Goal: Information Seeking & Learning: Learn about a topic

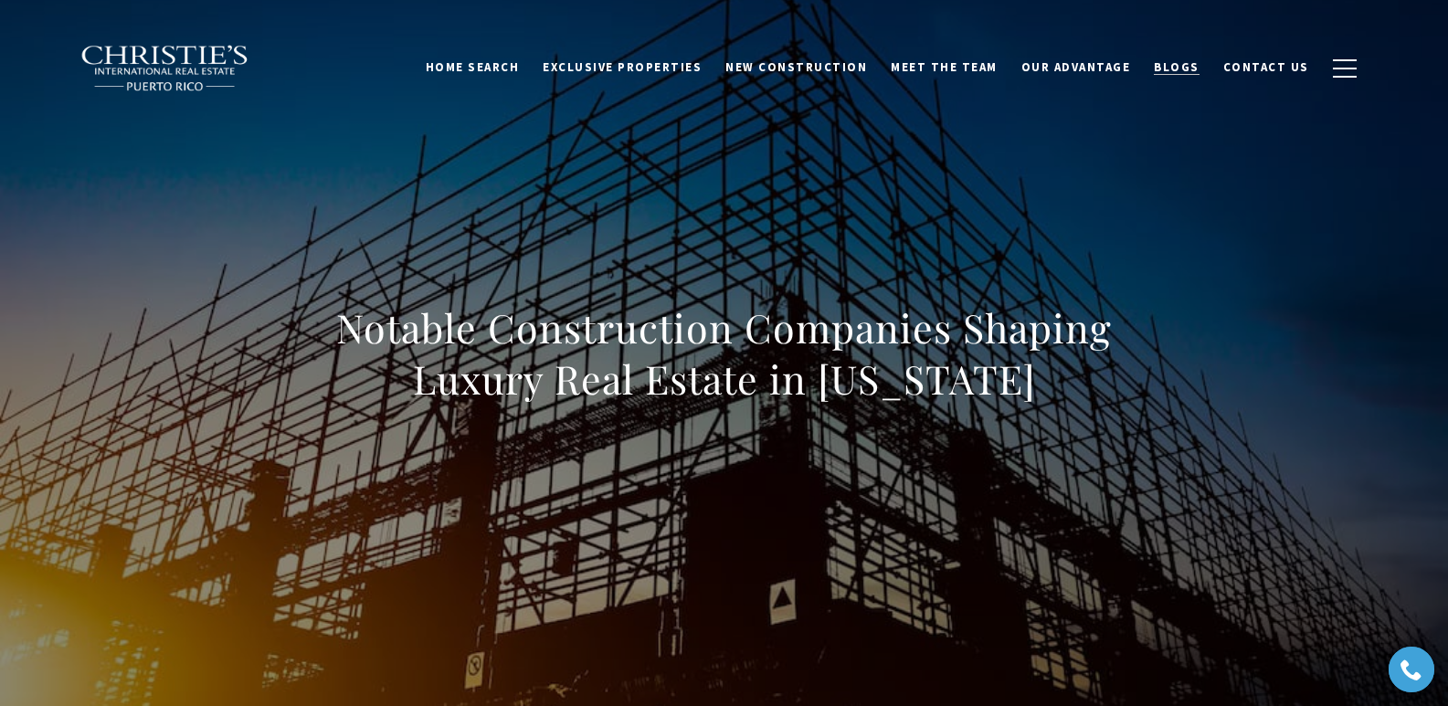
click at [1181, 69] on span "Blogs" at bounding box center [1177, 67] width 46 height 16
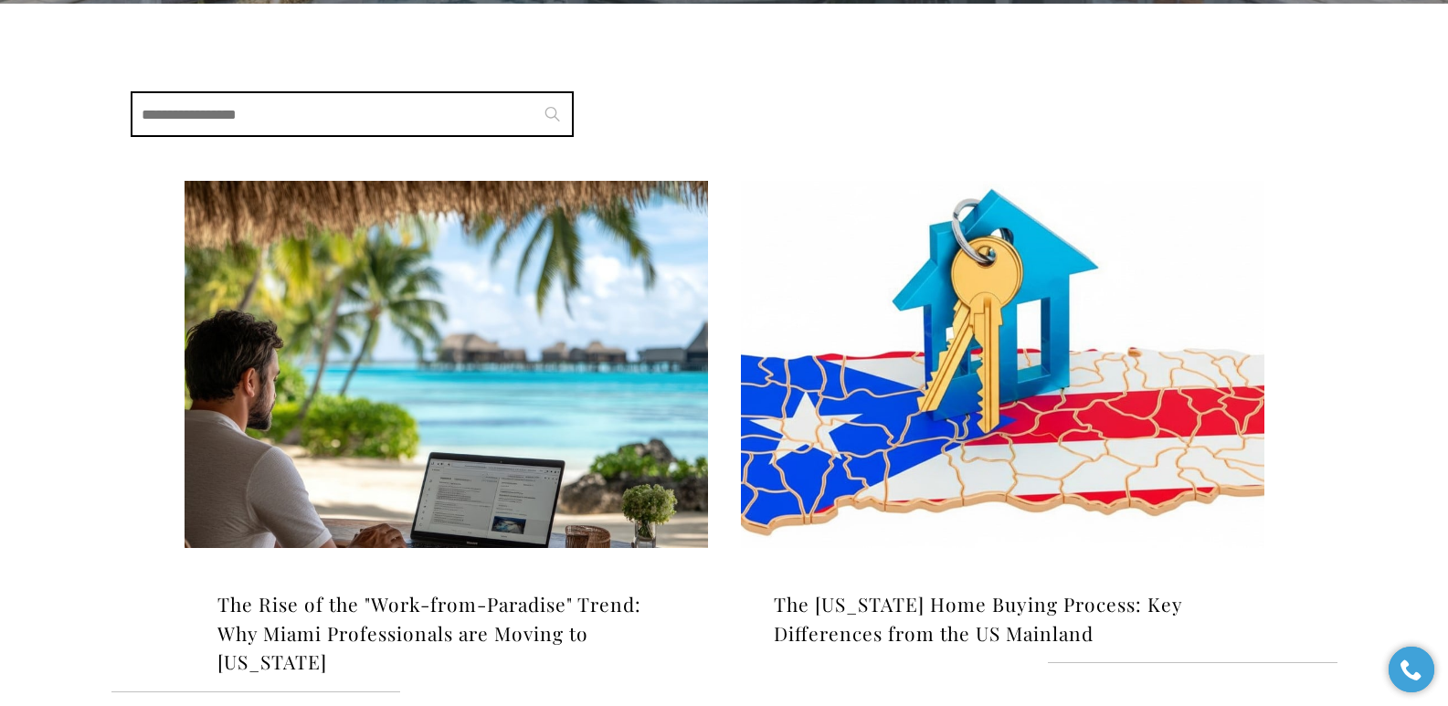
scroll to position [466, 0]
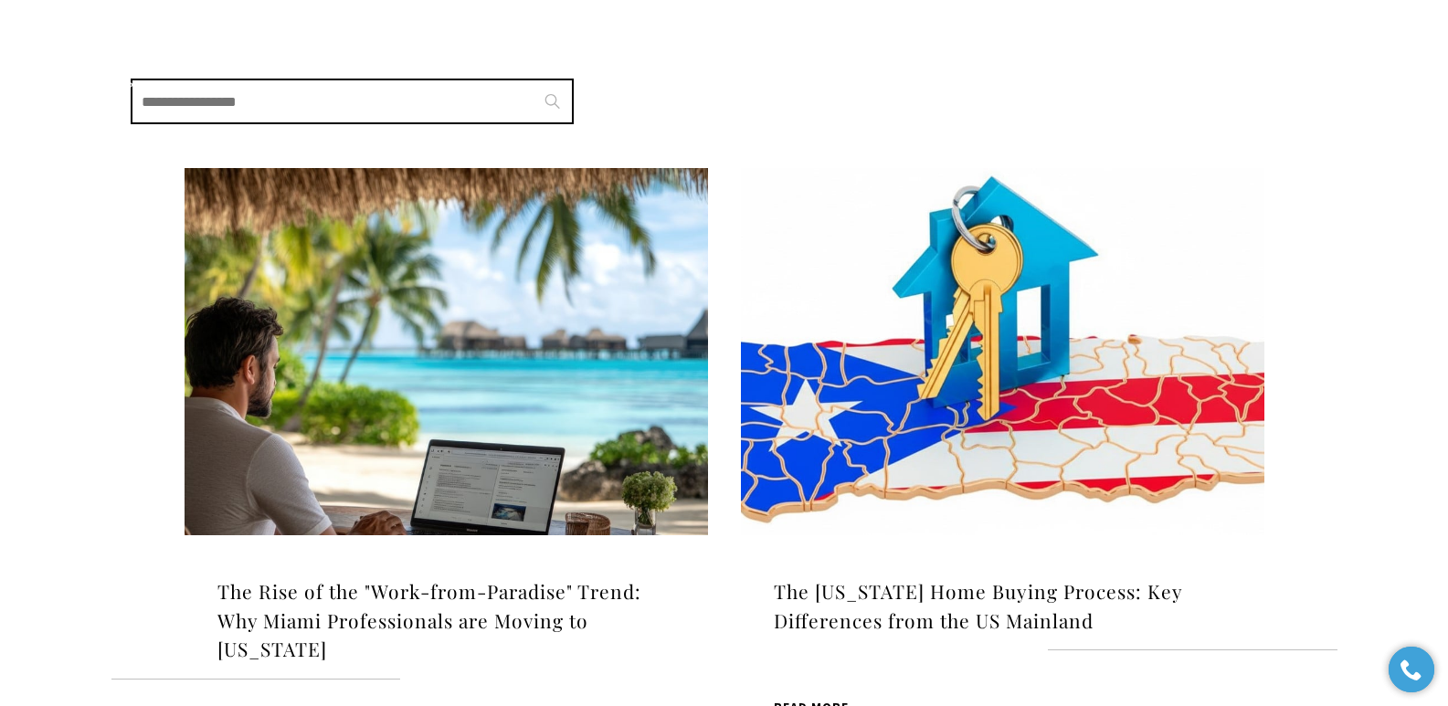
click at [333, 344] on img at bounding box center [447, 351] width 524 height 367
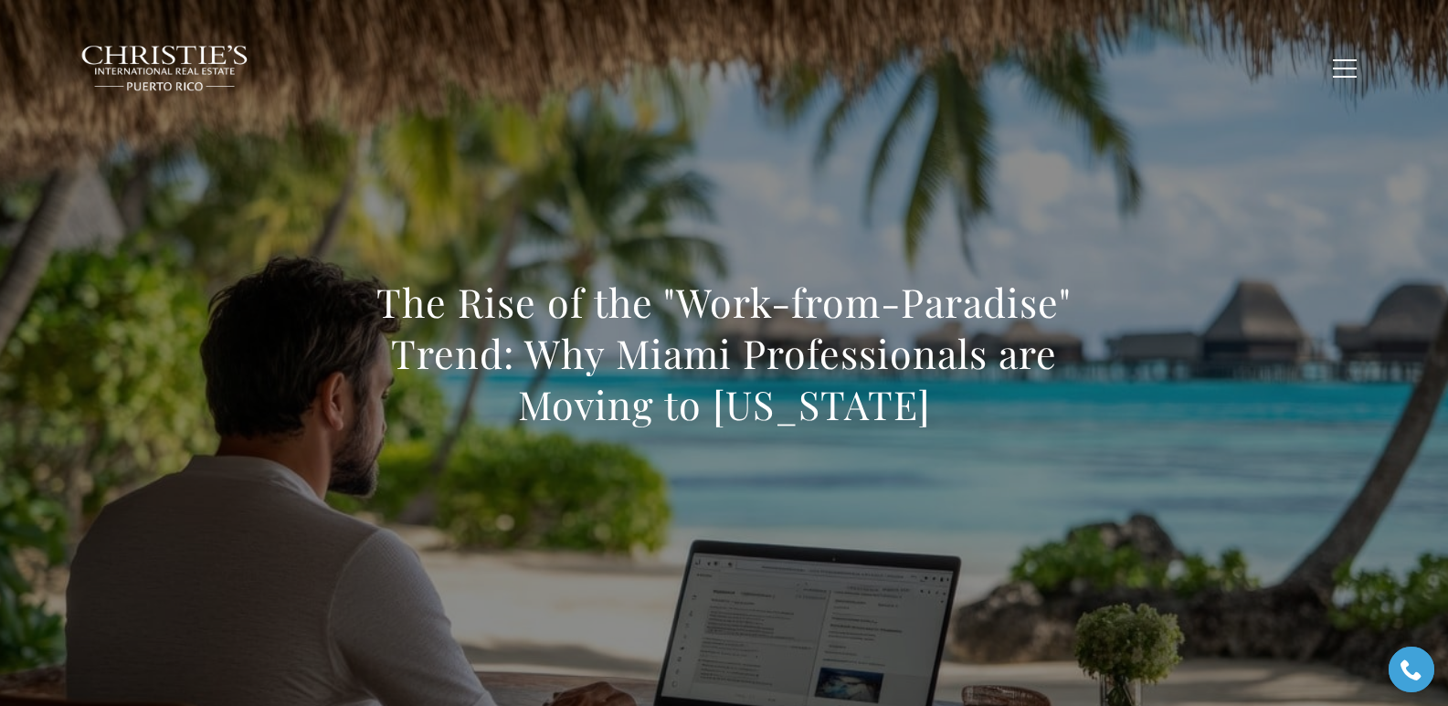
drag, startPoint x: 715, startPoint y: 356, endPoint x: 974, endPoint y: 416, distance: 266.2
click at [974, 416] on h1 "The Rise of the "Work-from-Paradise" Trend: Why Miami Professionals are Moving …" at bounding box center [725, 354] width 806 height 154
copy h1 "The Rise of the "Work-from-Paradise" Trend: Why Miami Professionals are Moving …"
drag, startPoint x: 949, startPoint y: 175, endPoint x: 1129, endPoint y: 189, distance: 179.7
click at [950, 175] on div "The Rise of the "Work-from-Paradise" Trend: Why Miami Professionals are Moving …" at bounding box center [724, 365] width 1279 height 548
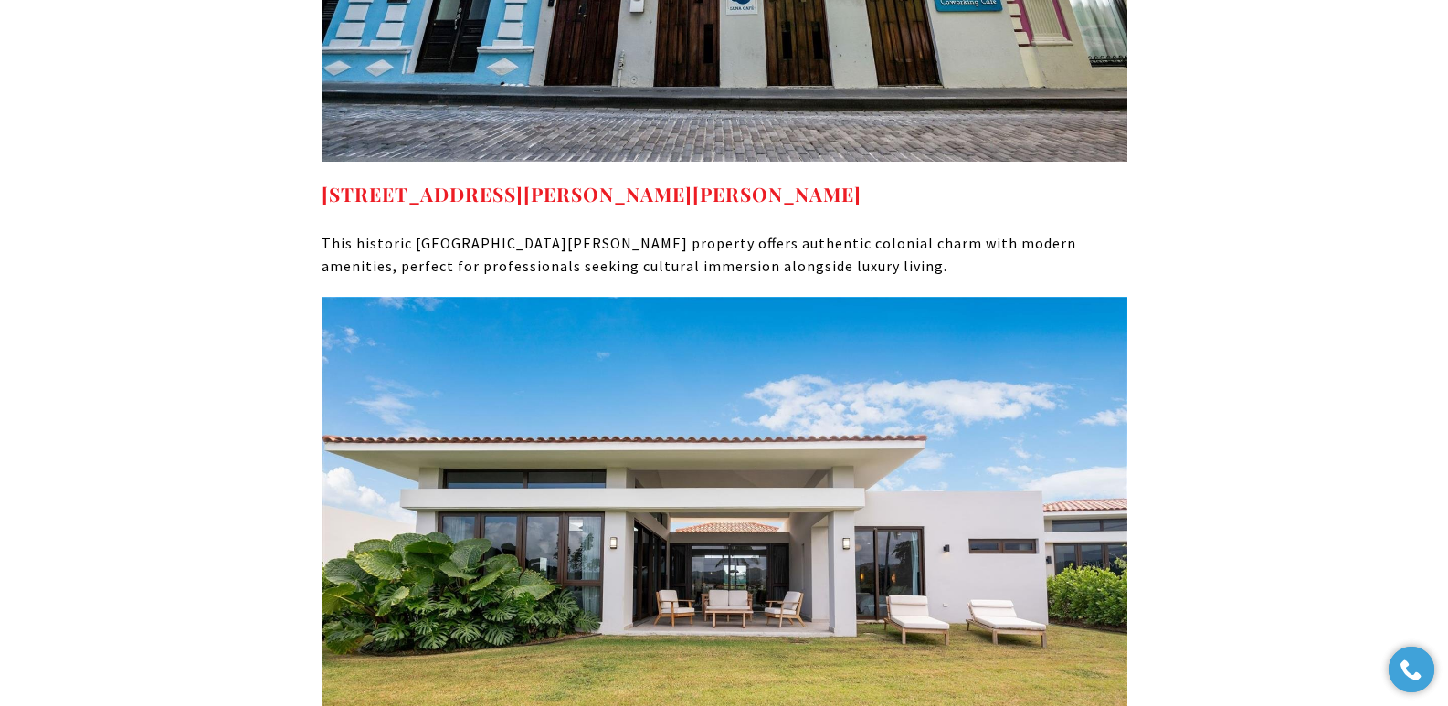
scroll to position [9378, 0]
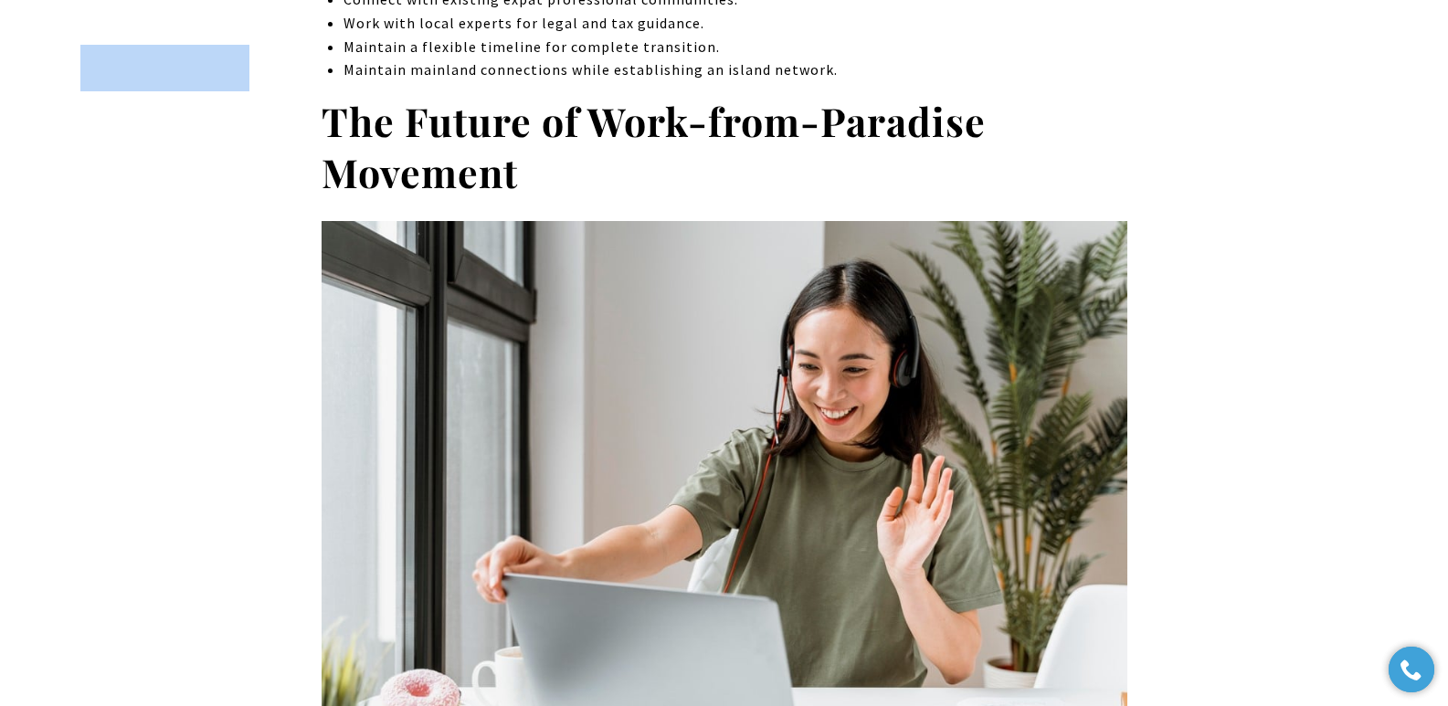
drag, startPoint x: 557, startPoint y: 81, endPoint x: 326, endPoint y: 20, distance: 238.3
click at [326, 20] on div "Home Search Dorado Beach Rio Grande Humacao Coastal San Juan Guaynabo Puerto Ri…" at bounding box center [724, 45] width 1448 height 91
click at [577, 85] on div "Home Search Dorado Beach Rio Grande Humacao Coastal San Juan Guaynabo Puerto Ri…" at bounding box center [724, 68] width 1288 height 67
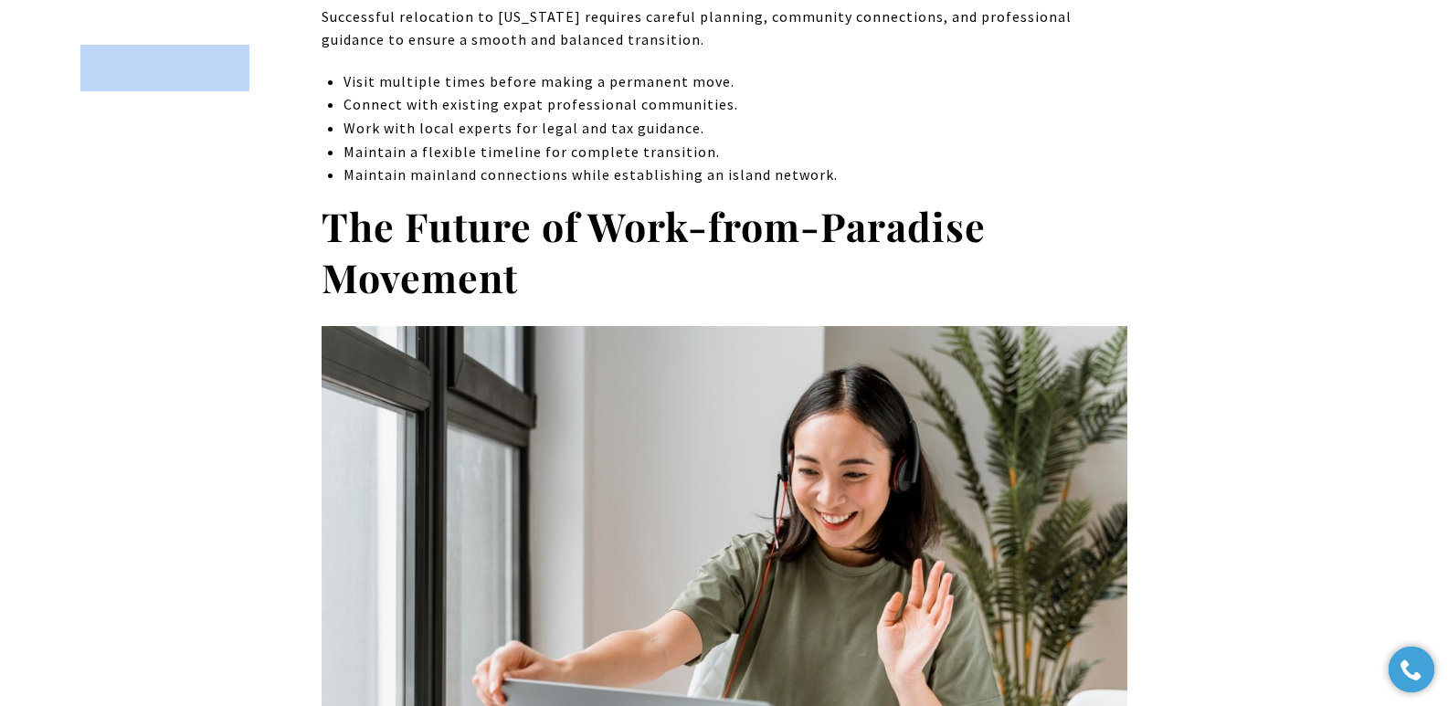
scroll to position [9269, 0]
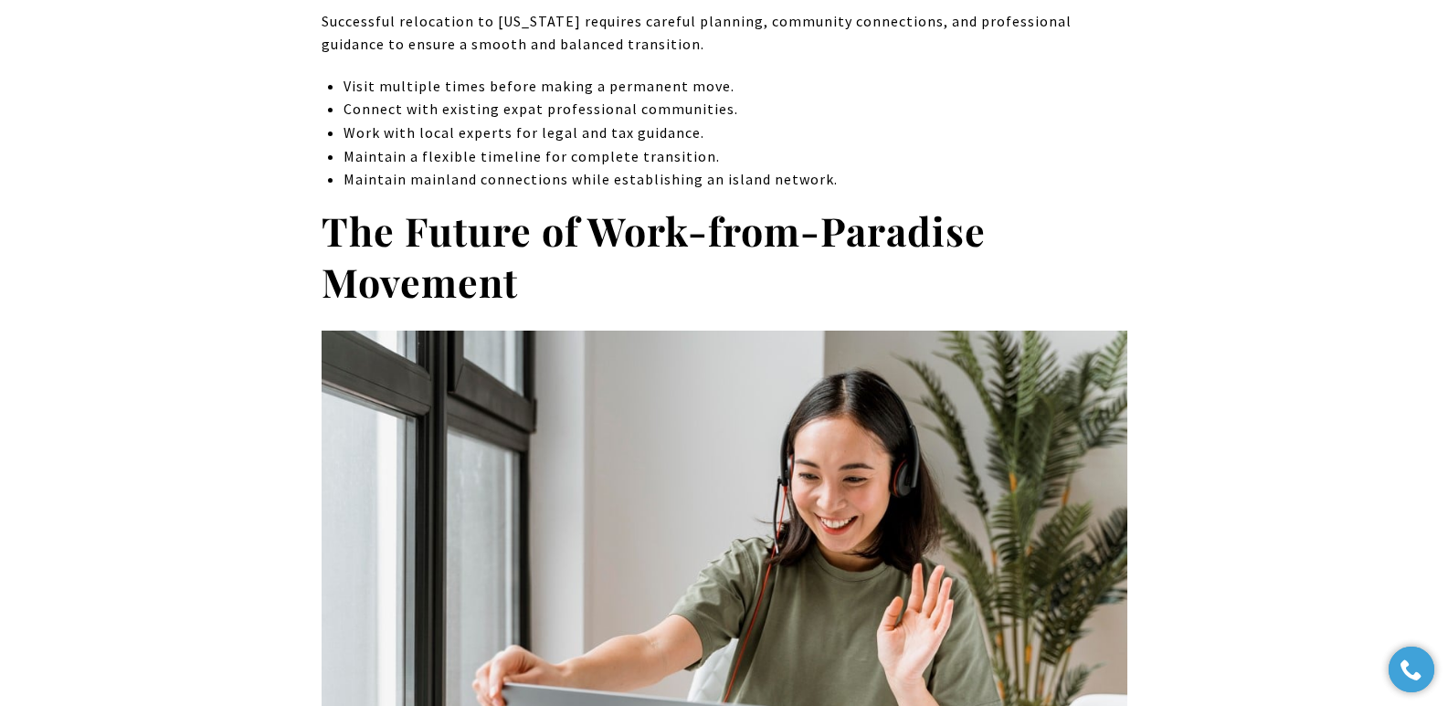
click at [329, 204] on strong "The Future of Work-from-Paradise Movement" at bounding box center [654, 256] width 664 height 104
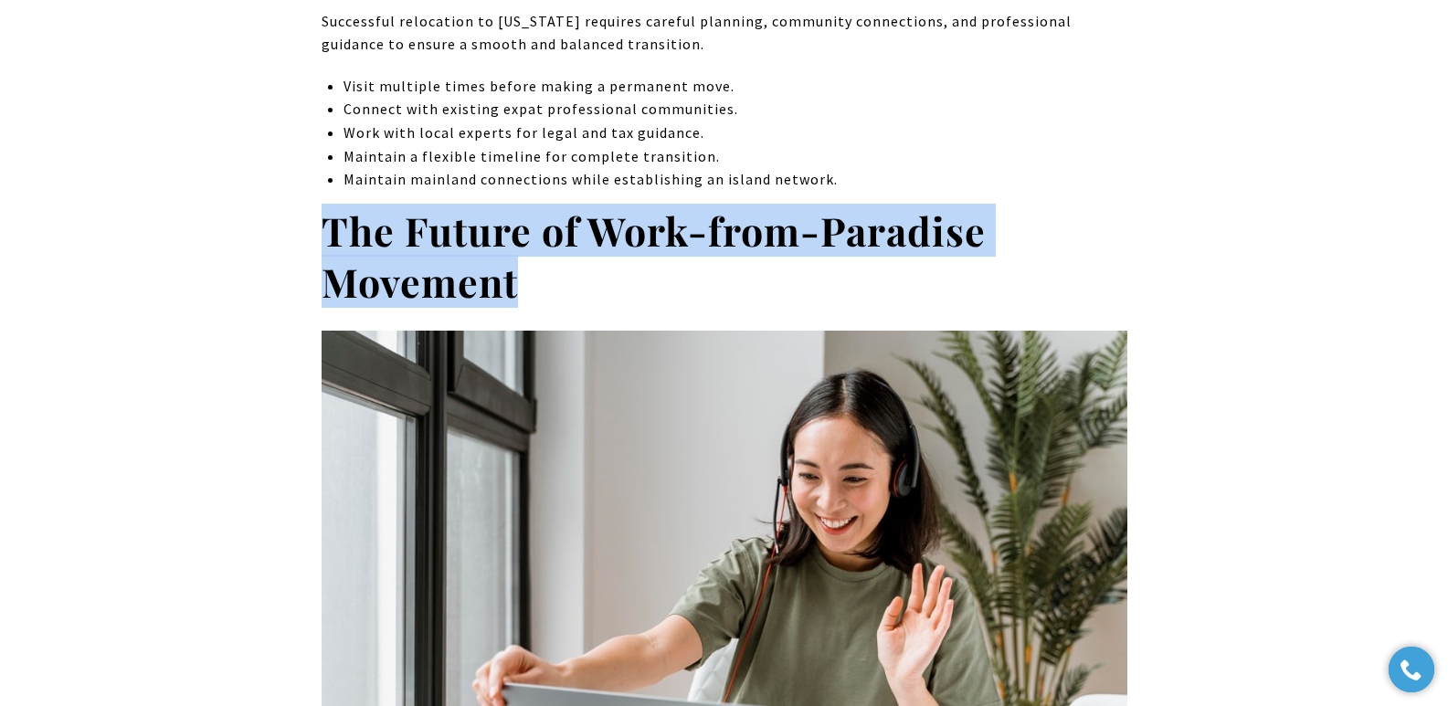
drag, startPoint x: 328, startPoint y: 123, endPoint x: 522, endPoint y: 184, distance: 202.9
click at [522, 206] on h2 "The Future of Work-from-Paradise Movement" at bounding box center [725, 257] width 806 height 102
copy strong "The Future of Work-from-Paradise Movement"
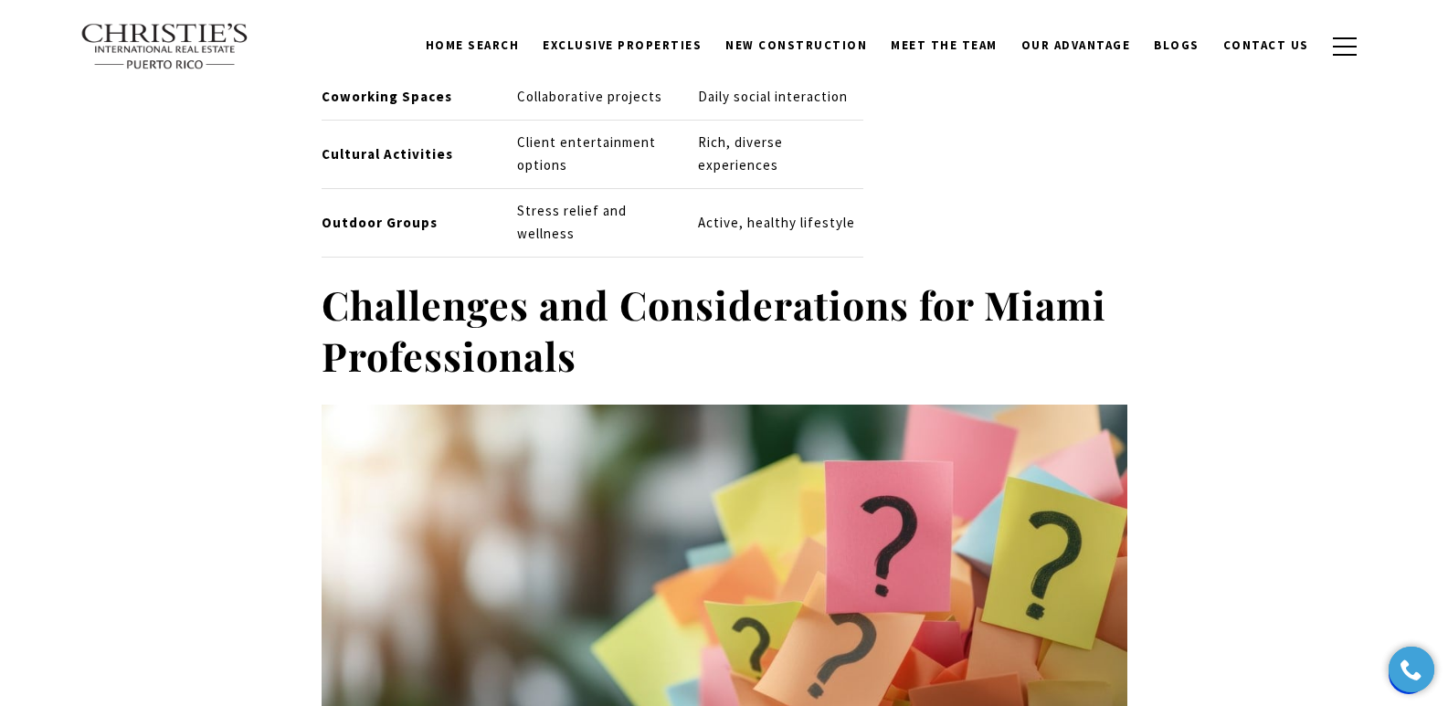
scroll to position [7769, 0]
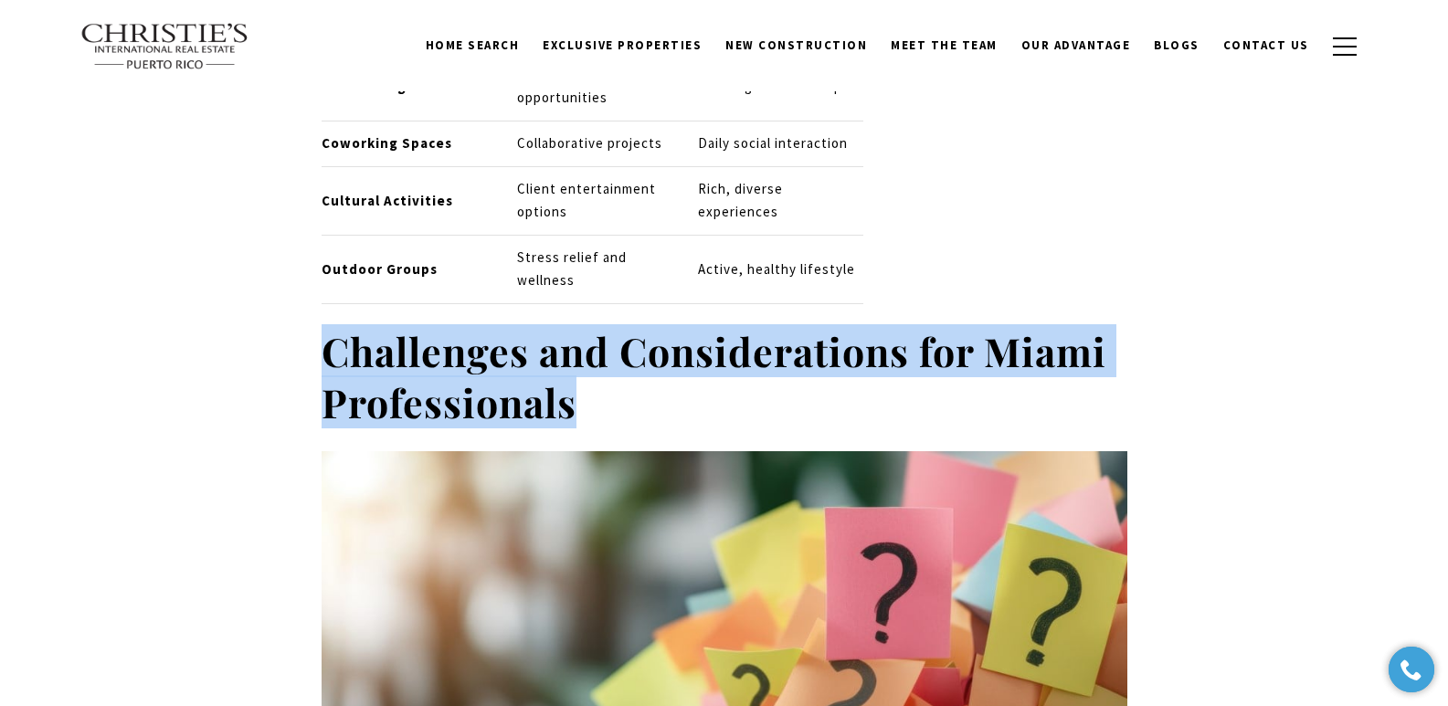
drag, startPoint x: 640, startPoint y: 324, endPoint x: 331, endPoint y: 275, distance: 312.8
click at [331, 326] on h2 "Challenges and Considerations for Miami Professionals" at bounding box center [725, 377] width 806 height 102
copy strong "Challenges and Considerations for Miami Professionals"
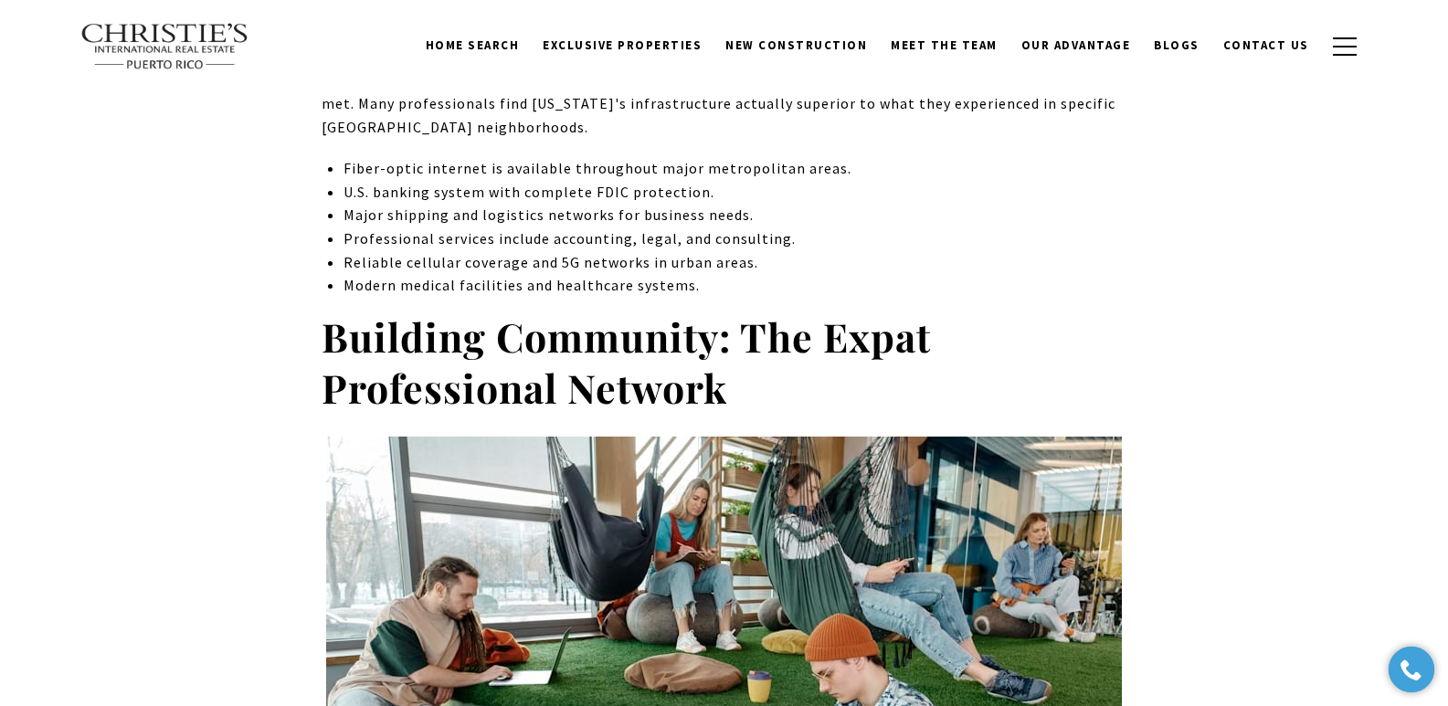
scroll to position [6039, 0]
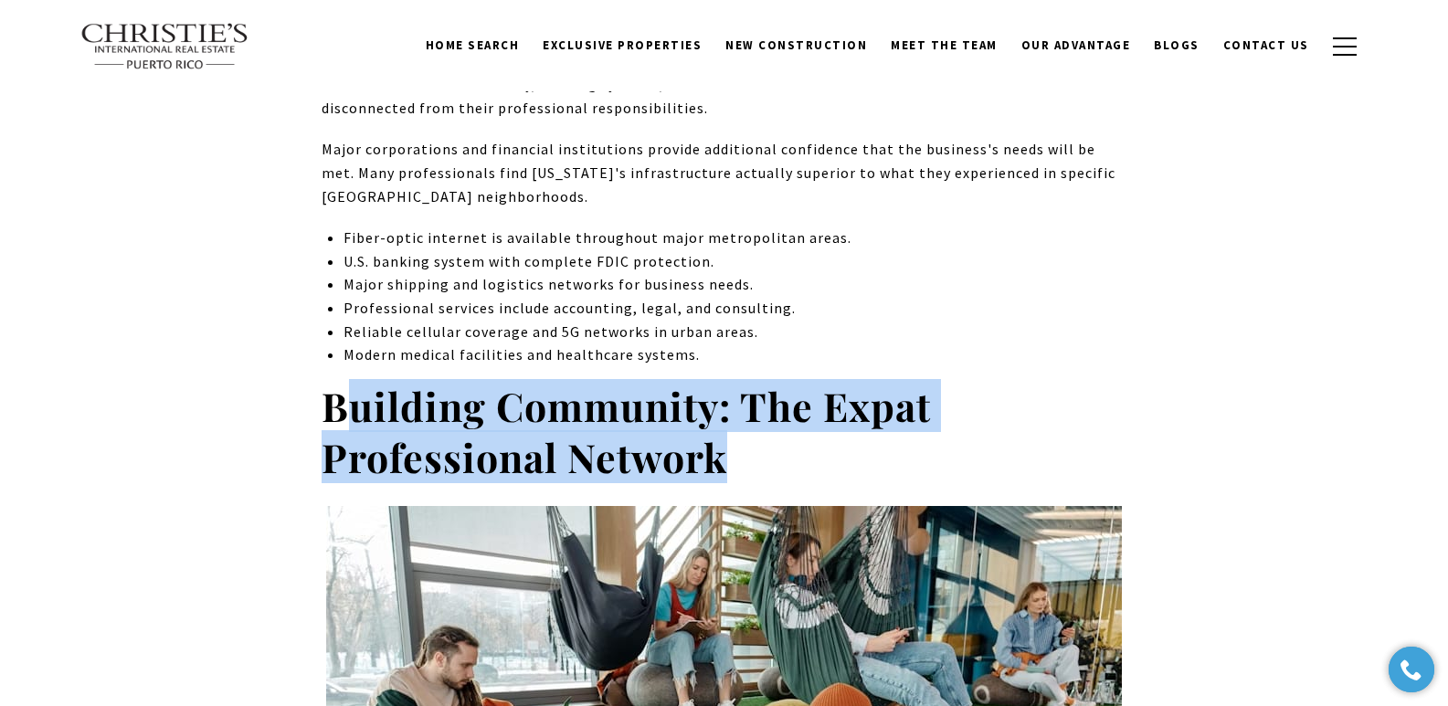
drag, startPoint x: 335, startPoint y: 319, endPoint x: 744, endPoint y: 388, distance: 414.3
click at [744, 388] on h2 "Building Community: The Expat Professional Network" at bounding box center [725, 432] width 806 height 102
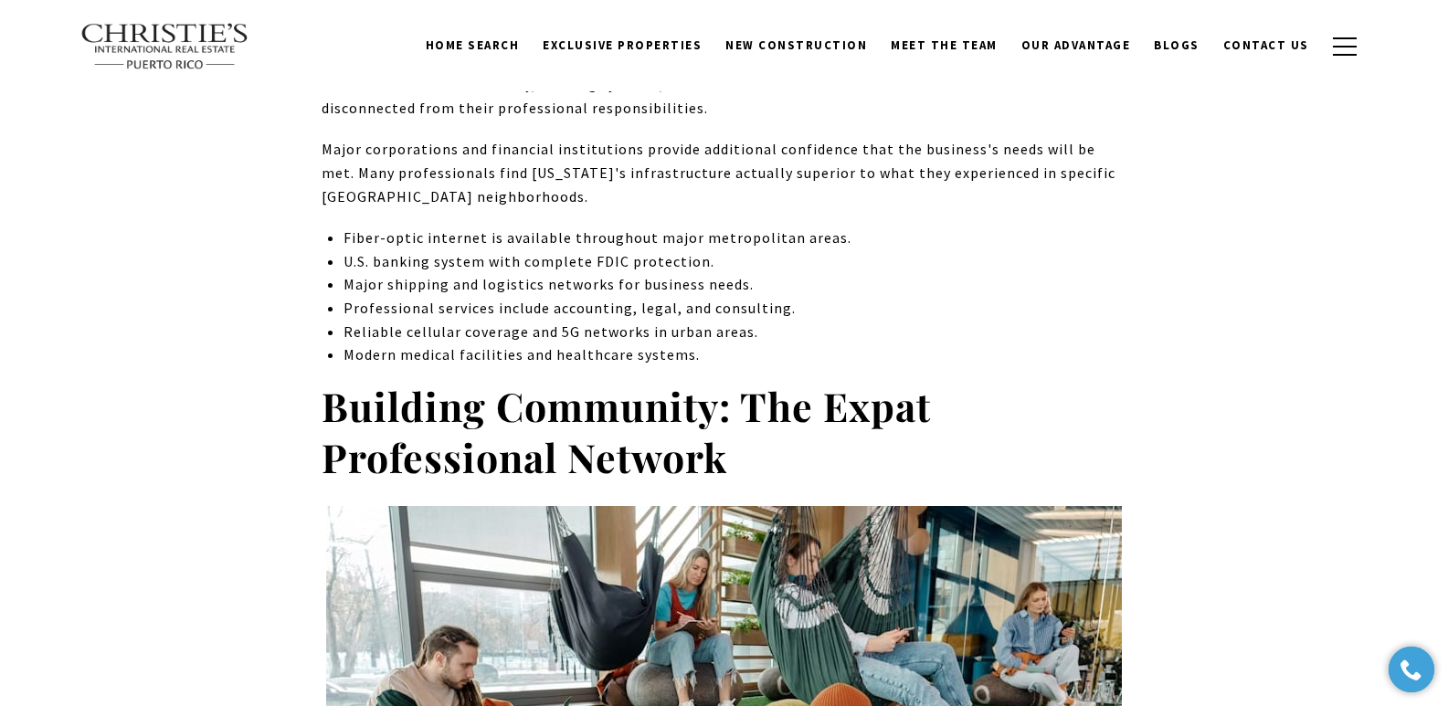
click at [331, 379] on strong "Building Community: The Expat Professional Network" at bounding box center [627, 431] width 610 height 104
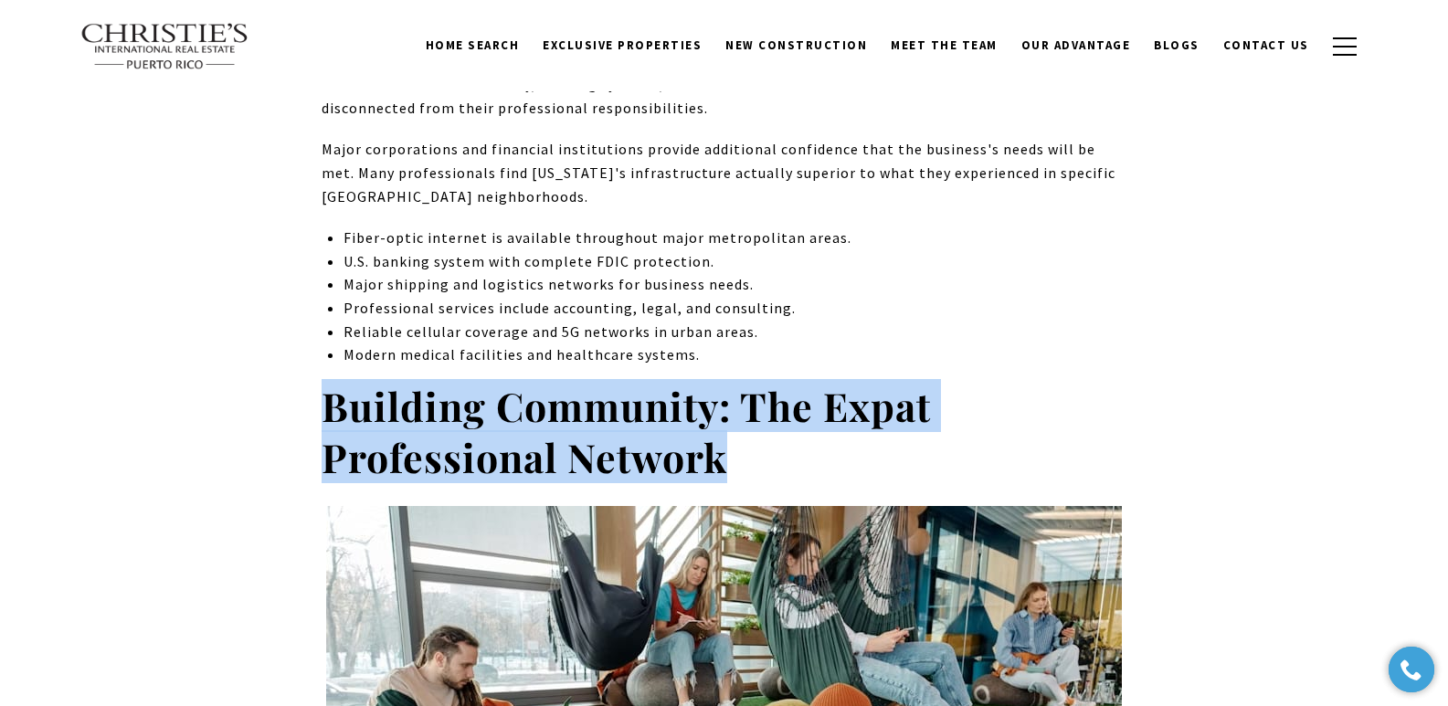
drag, startPoint x: 324, startPoint y: 326, endPoint x: 765, endPoint y: 384, distance: 444.2
click at [765, 384] on h2 "Building Community: The Expat Professional Network" at bounding box center [725, 432] width 806 height 102
copy strong "Building Community: The Expat Professional Network"
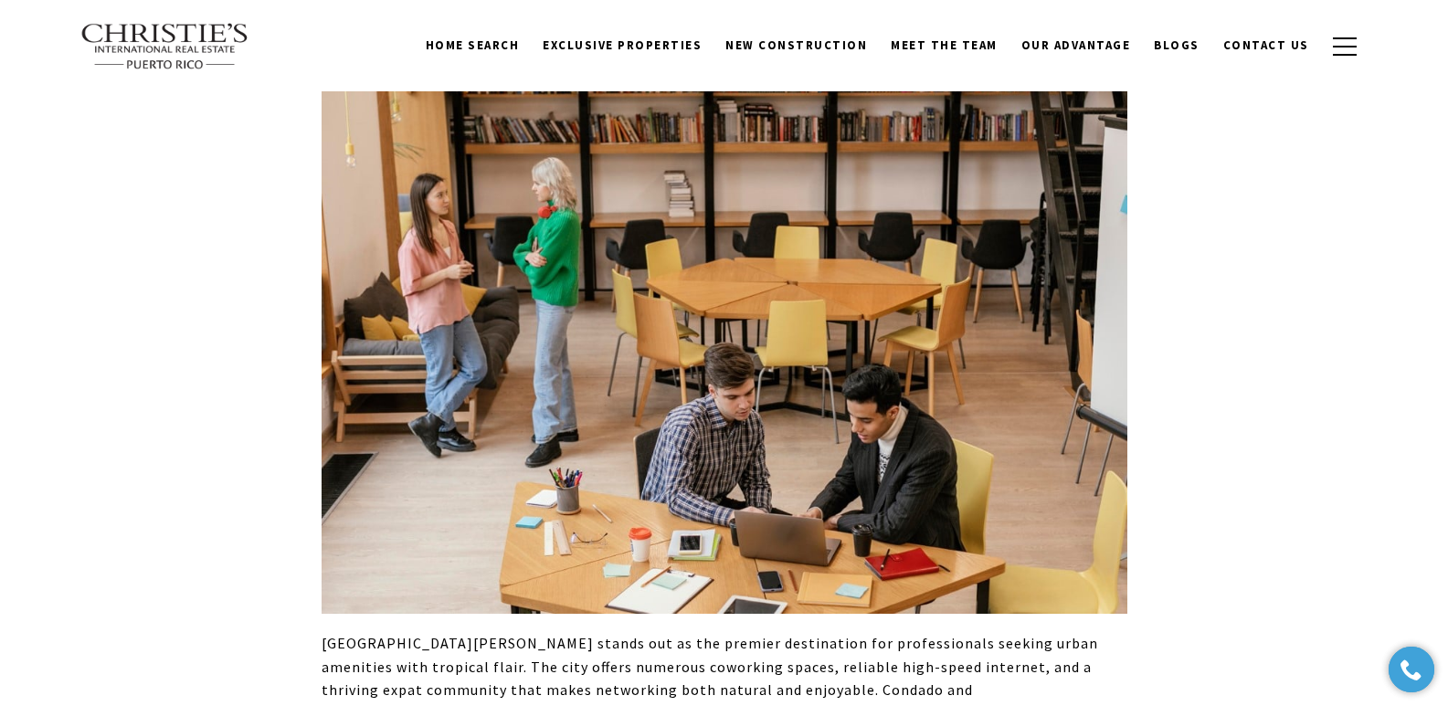
scroll to position [3388, 0]
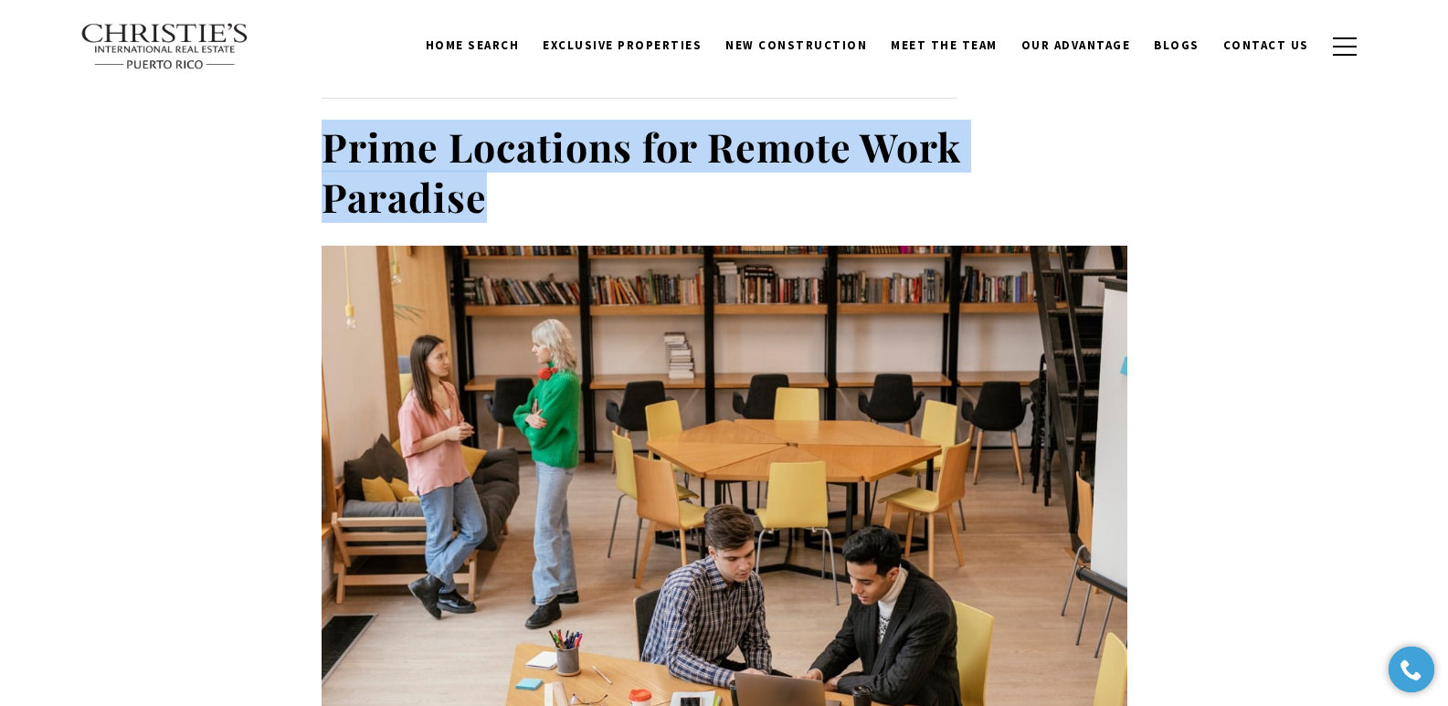
drag, startPoint x: 508, startPoint y: 183, endPoint x: 329, endPoint y: 125, distance: 188.1
click at [329, 125] on h2 "Prime Locations for Remote Work Paradise" at bounding box center [725, 173] width 806 height 102
copy strong "Prime Locations for Remote Work Paradise"
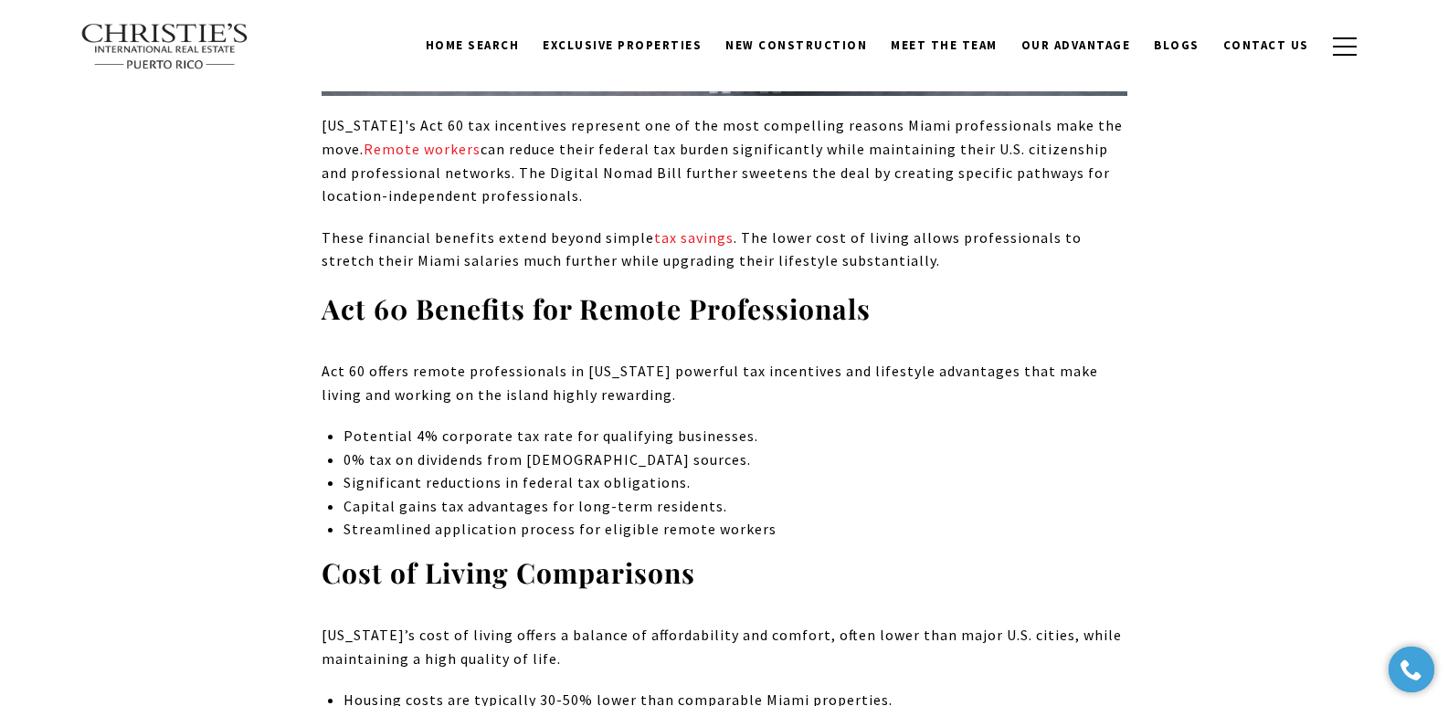
scroll to position [915, 0]
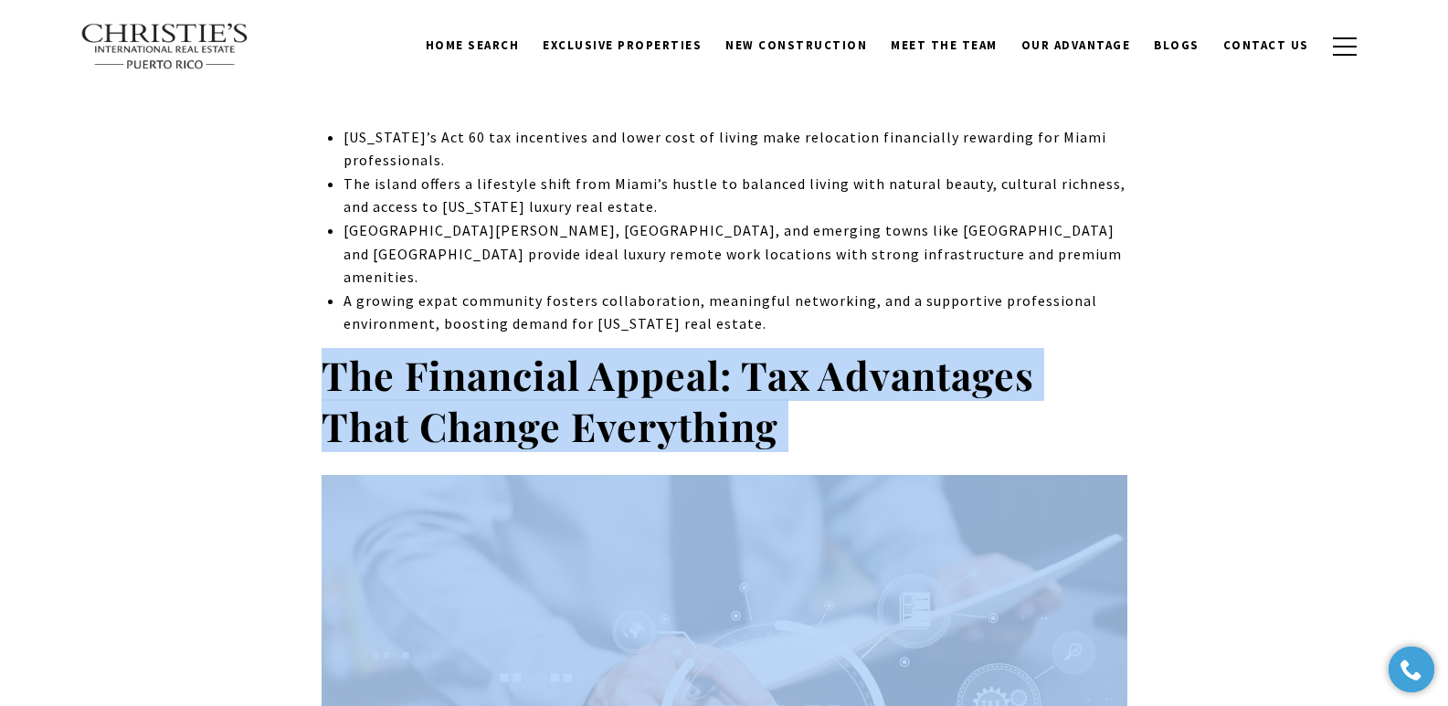
drag, startPoint x: 327, startPoint y: 335, endPoint x: 801, endPoint y: 433, distance: 484.2
copy div "The Financial Appeal: Tax Advantages That Change Everything"
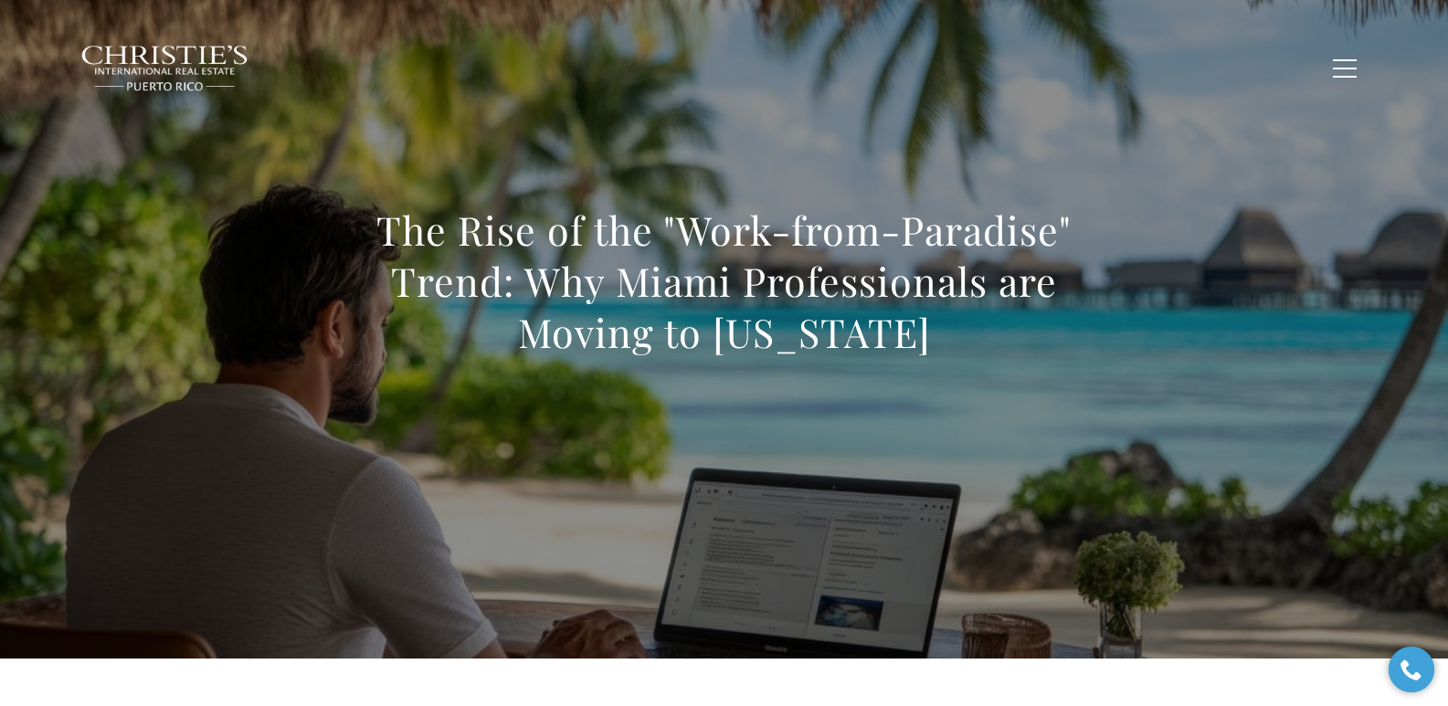
scroll to position [0, 0]
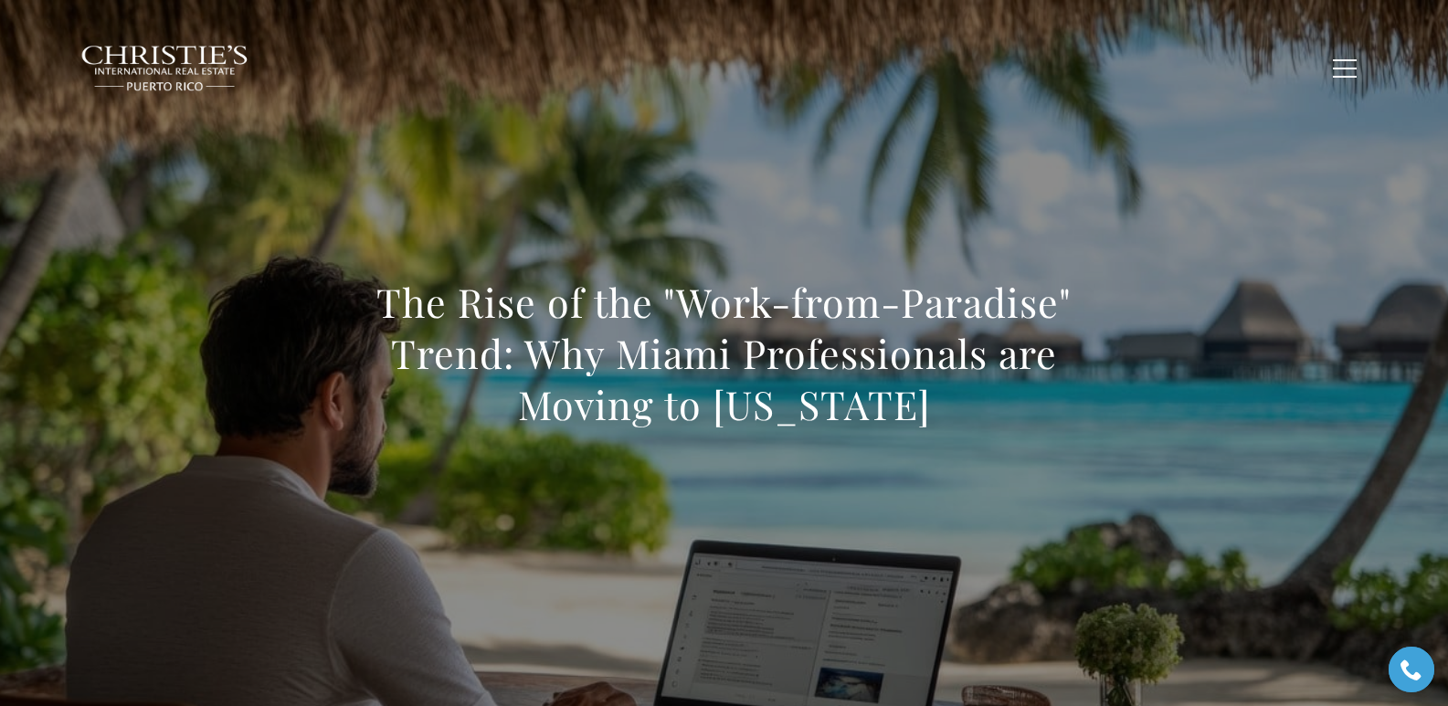
drag, startPoint x: 385, startPoint y: 294, endPoint x: 922, endPoint y: 416, distance: 550.9
click at [922, 416] on h1 "The Rise of the "Work-from-Paradise" Trend: Why Miami Professionals are Moving …" at bounding box center [725, 354] width 806 height 154
copy h1 "The Rise of the "Work-from-Paradise" Trend: Why Miami Professionals are Moving …"
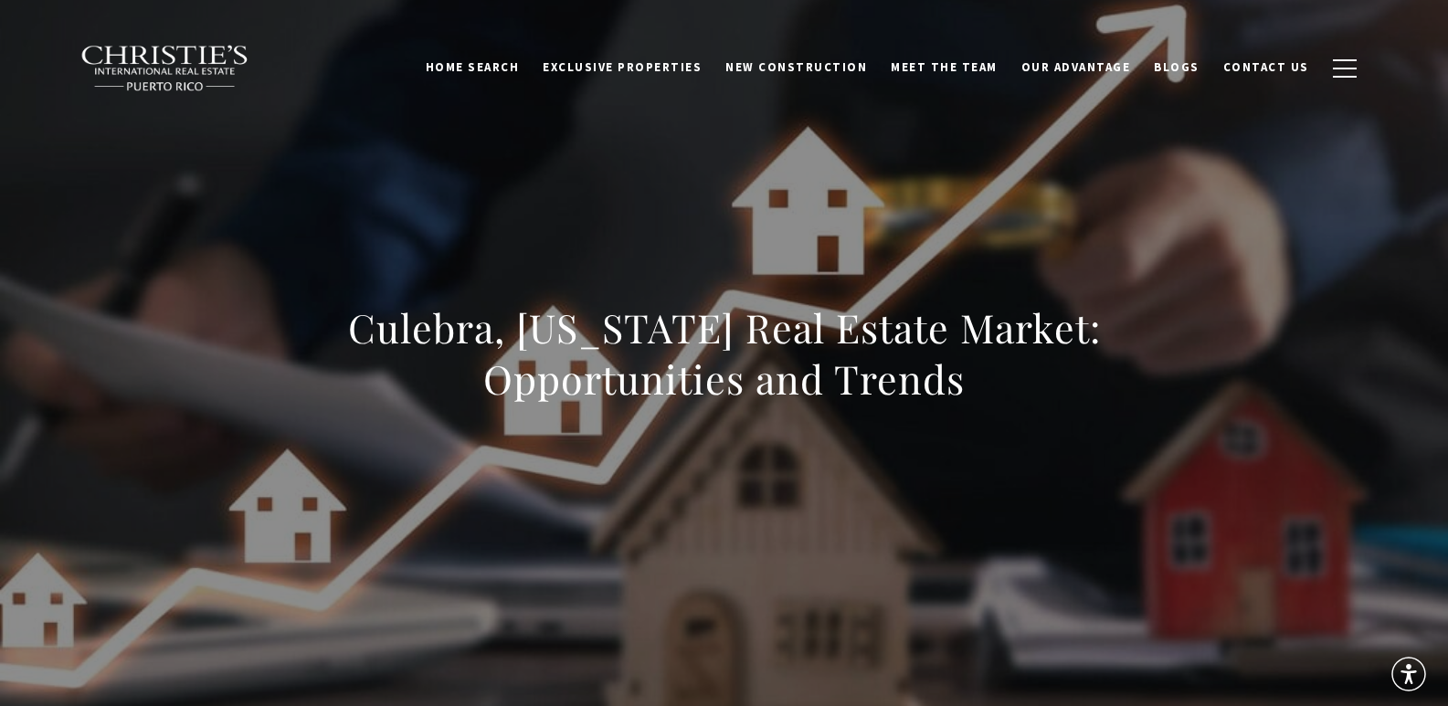
click at [737, 218] on div "Culebra, Puerto Rico Real Estate Market: Opportunities and Trends" at bounding box center [724, 365] width 1279 height 548
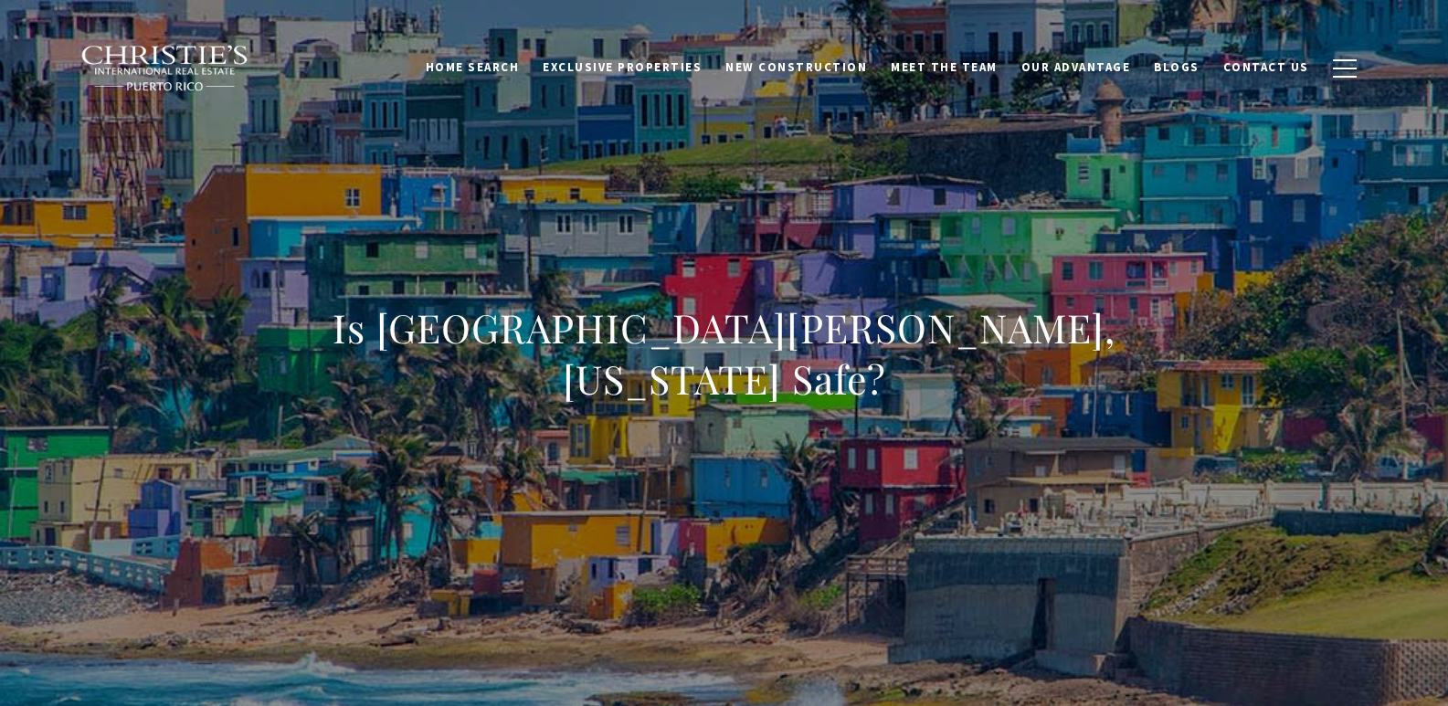
click at [631, 241] on div "Is [GEOGRAPHIC_DATA][PERSON_NAME], [US_STATE] Safe?" at bounding box center [724, 365] width 1279 height 548
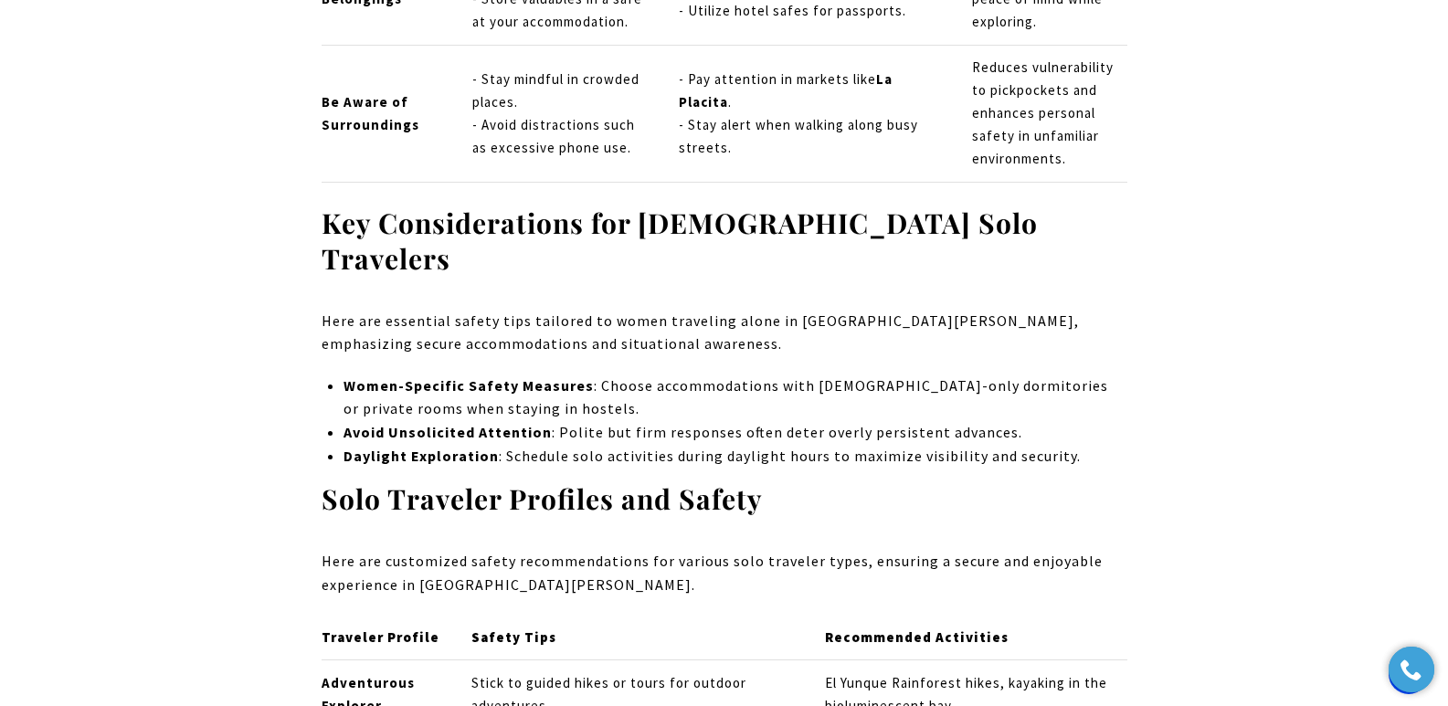
scroll to position [6293, 0]
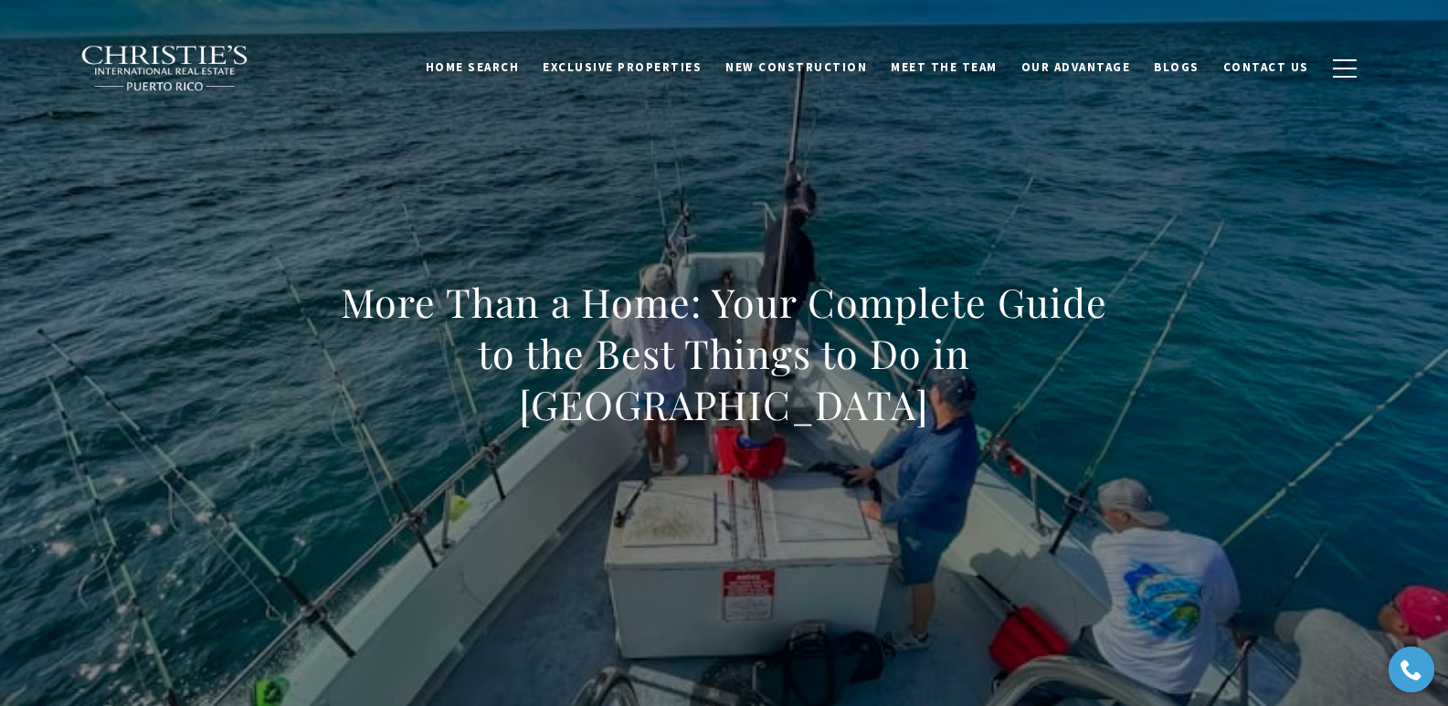
click at [535, 235] on div "More Than a Home: Your Complete Guide to the Best Things to Do in Palmas Del Mar" at bounding box center [724, 365] width 1279 height 548
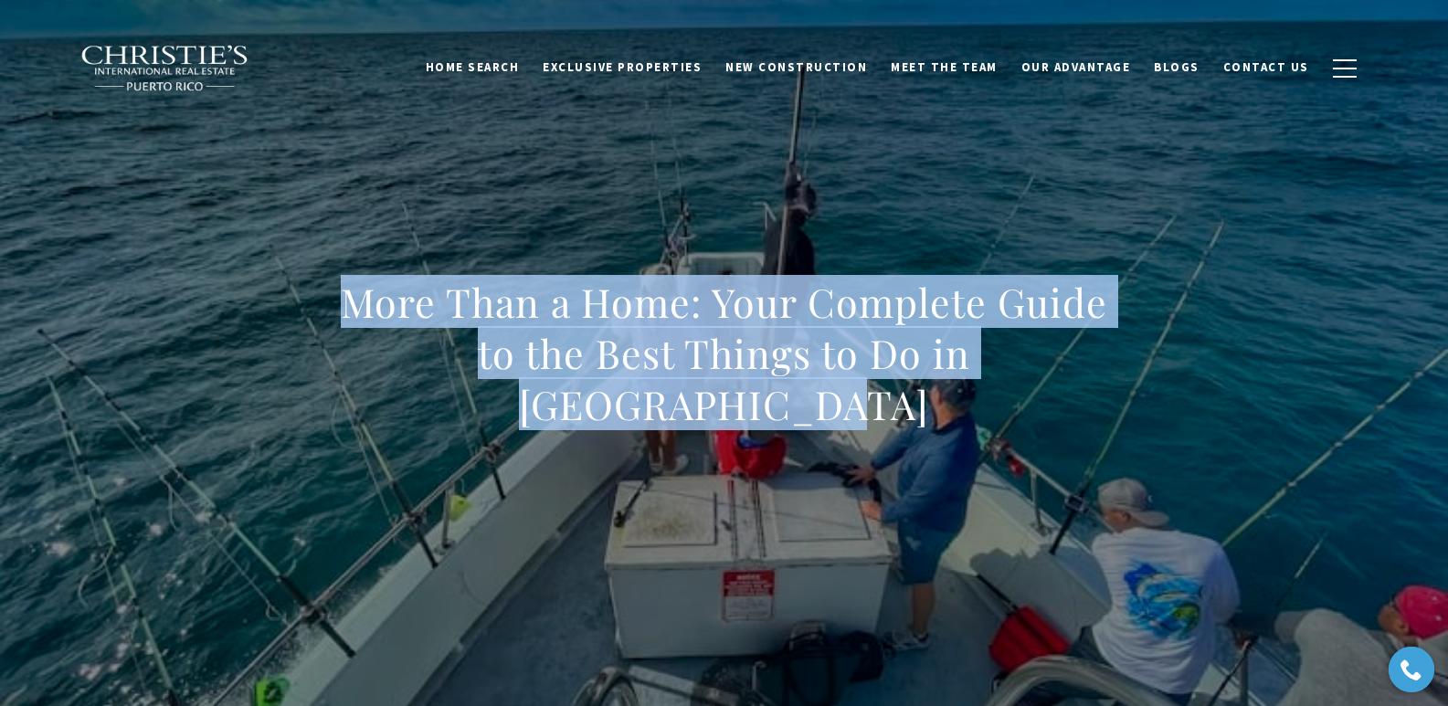
drag, startPoint x: 323, startPoint y: 331, endPoint x: 1145, endPoint y: 408, distance: 825.1
click at [1145, 408] on div "More Than a Home: Your Complete Guide to the Best Things to Do in Palmas Del Mar" at bounding box center [724, 365] width 1279 height 548
copy h1 "More Than a Home: Your Complete Guide to the Best Things to Do in Palmas Del Mar"
click at [310, 178] on div "More Than a Home: Your Complete Guide to the Best Things to Do in Palmas Del Mar" at bounding box center [724, 365] width 1279 height 548
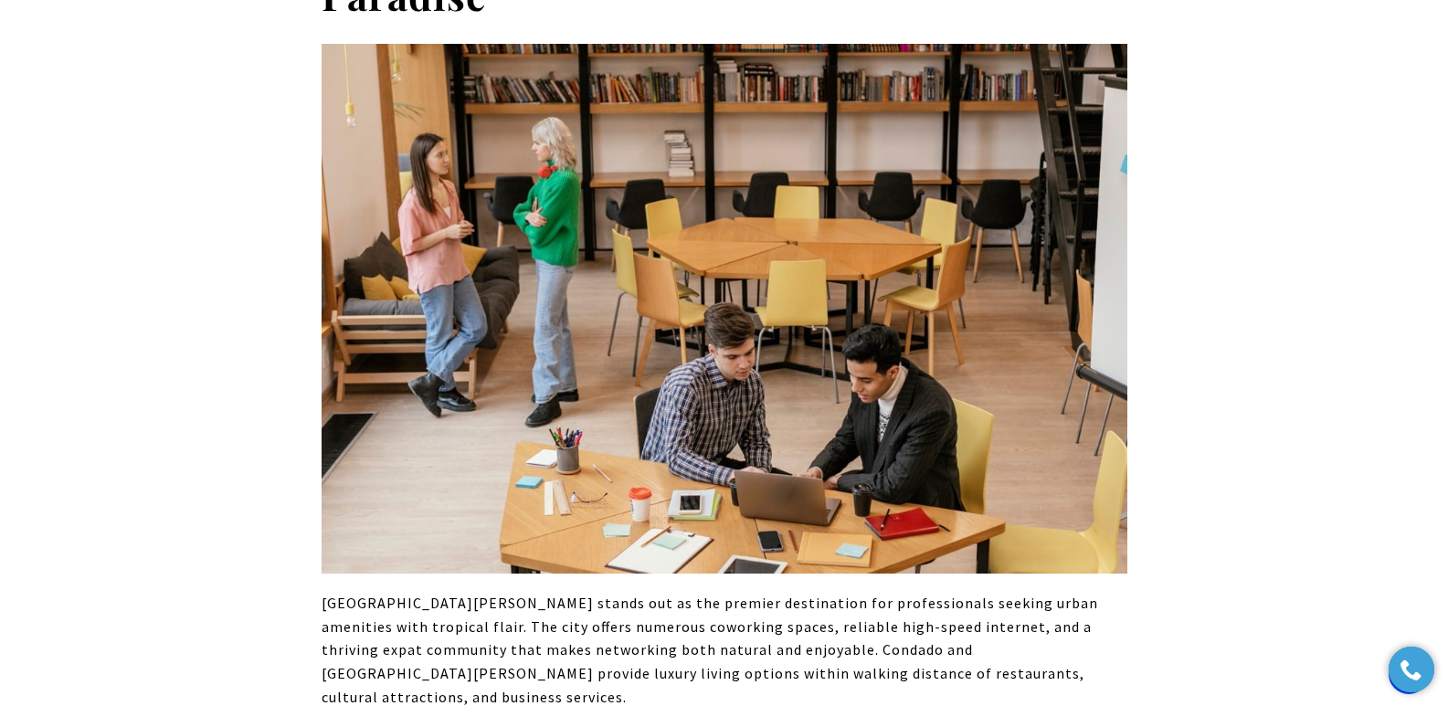
scroll to position [3727, 0]
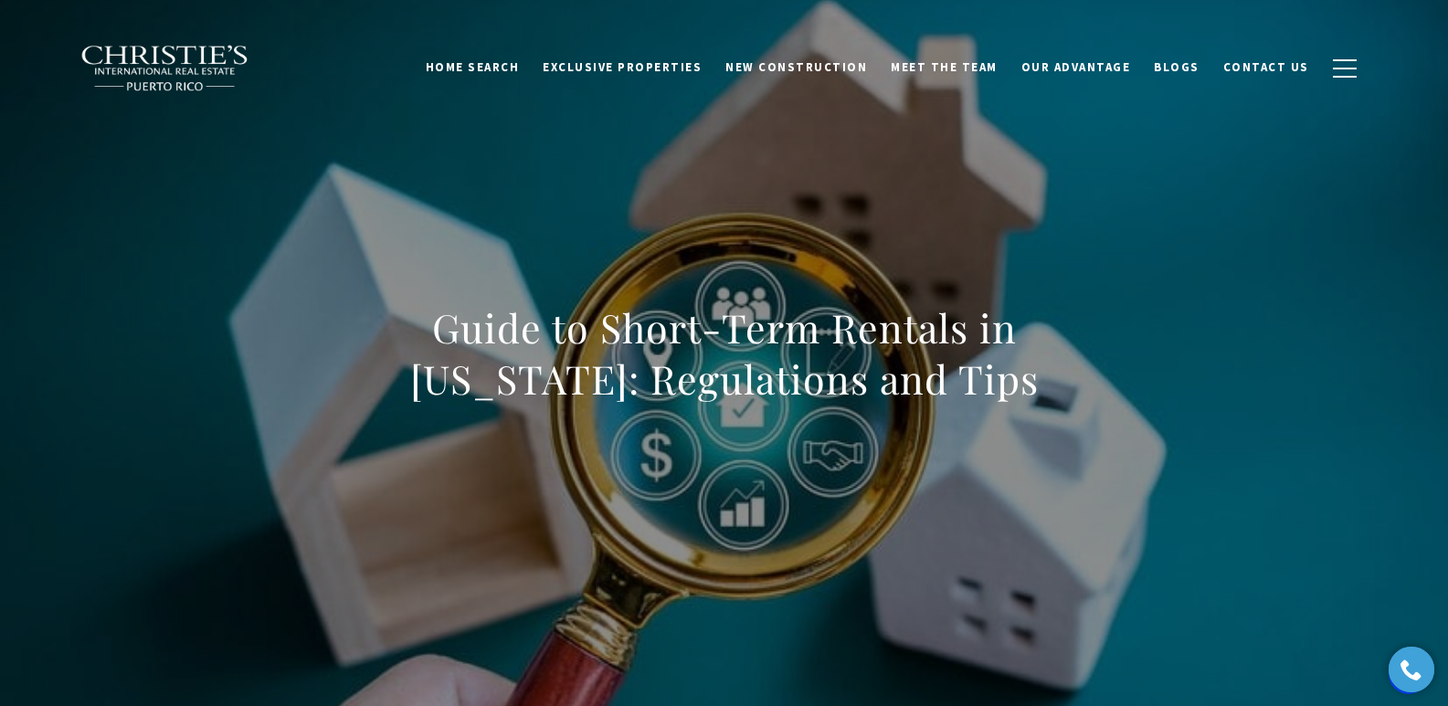
drag, startPoint x: 408, startPoint y: 334, endPoint x: 1024, endPoint y: 371, distance: 617.9
click at [1024, 371] on h1 "Guide to Short-Term Rentals in [US_STATE]: Regulations and Tips" at bounding box center [725, 353] width 806 height 102
click at [832, 464] on div "Guide to Short-Term Rentals in [US_STATE]: Regulations and Tips" at bounding box center [724, 365] width 1279 height 548
drag, startPoint x: 364, startPoint y: 329, endPoint x: 1015, endPoint y: 380, distance: 653.6
click at [1015, 380] on h1 "Guide to Short-Term Rentals in Puerto Rico: Regulations and Tips" at bounding box center [725, 353] width 806 height 102
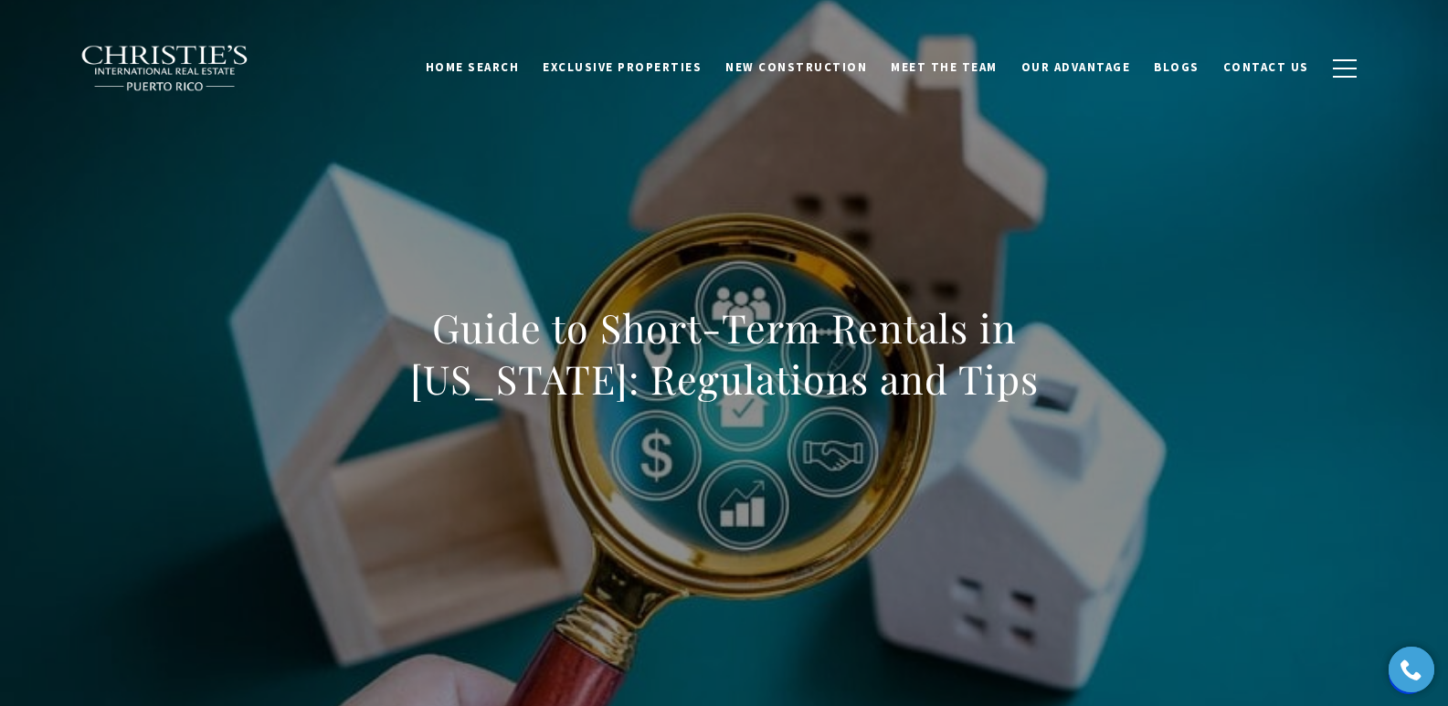
copy h1 "Guide to Short-Term Rentals in Puerto Rico: Regulations and Tips"
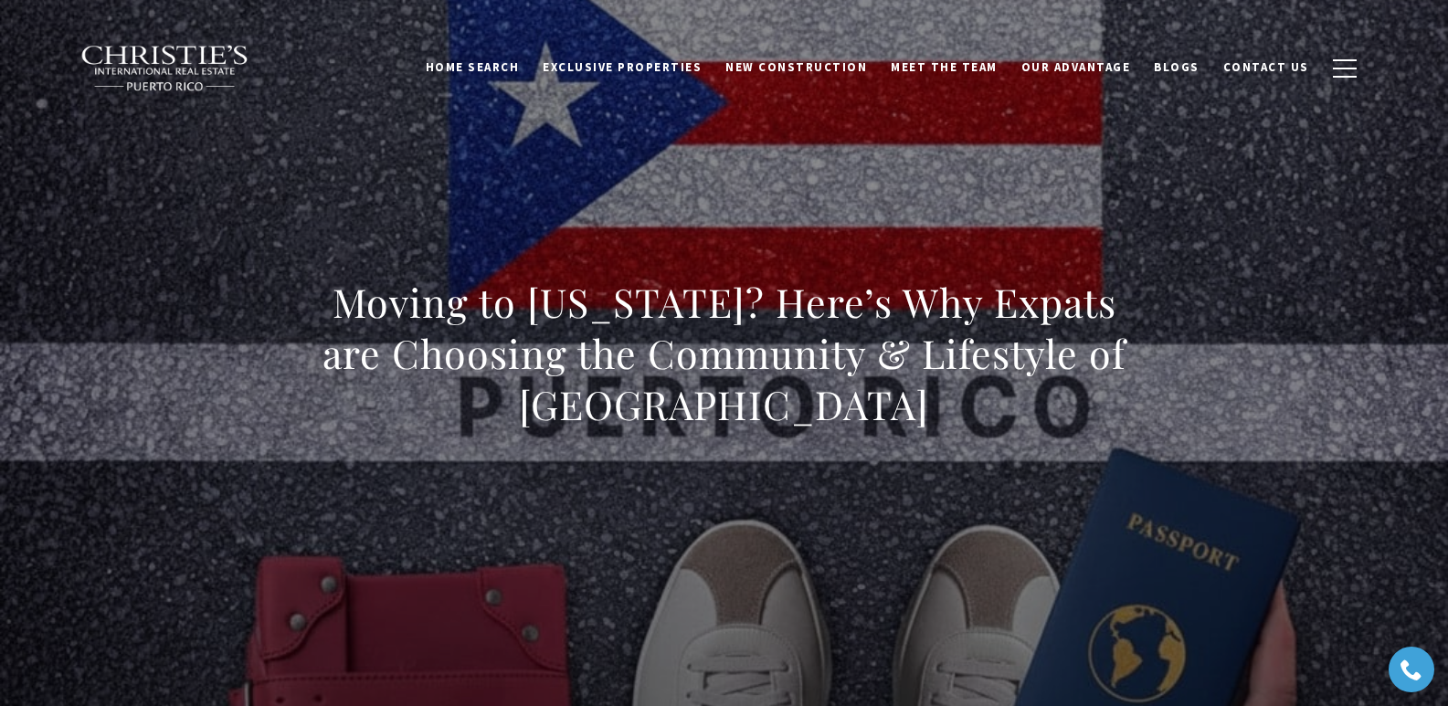
click at [371, 163] on div "Moving to Puerto Rico? Here’s Why Expats are Choosing the Community & Lifestyle…" at bounding box center [724, 365] width 1279 height 548
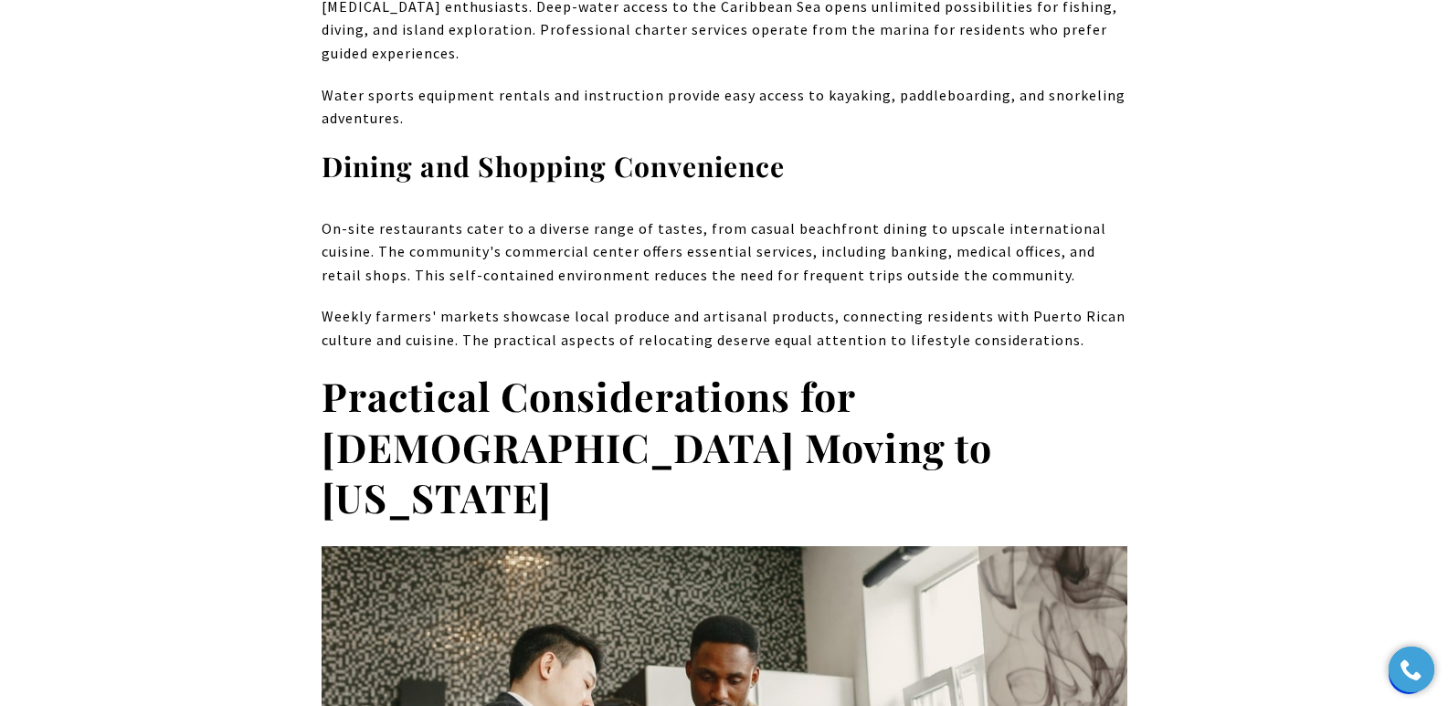
scroll to position [5810, 0]
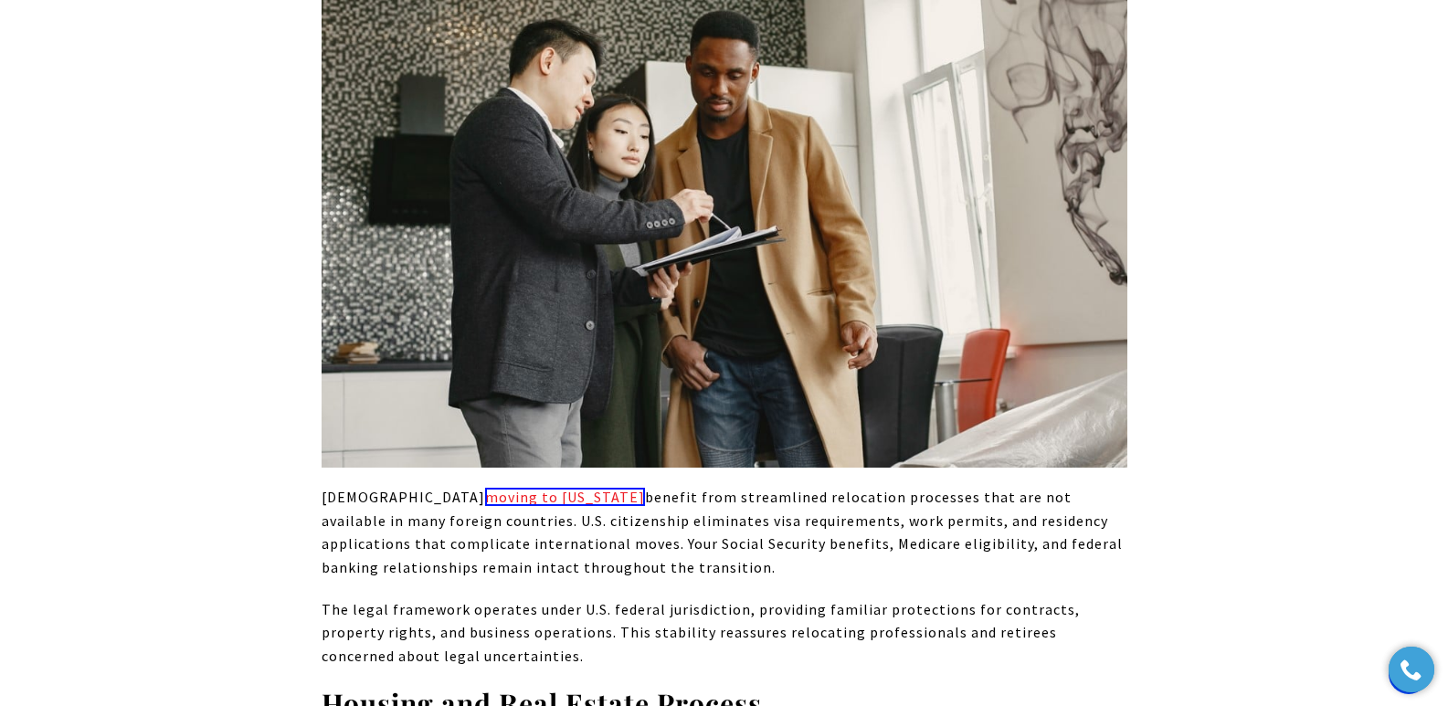
click at [703, 486] on p "Americans moving to Puerto Rico benefit from streamlined relocation processes t…" at bounding box center [725, 532] width 806 height 93
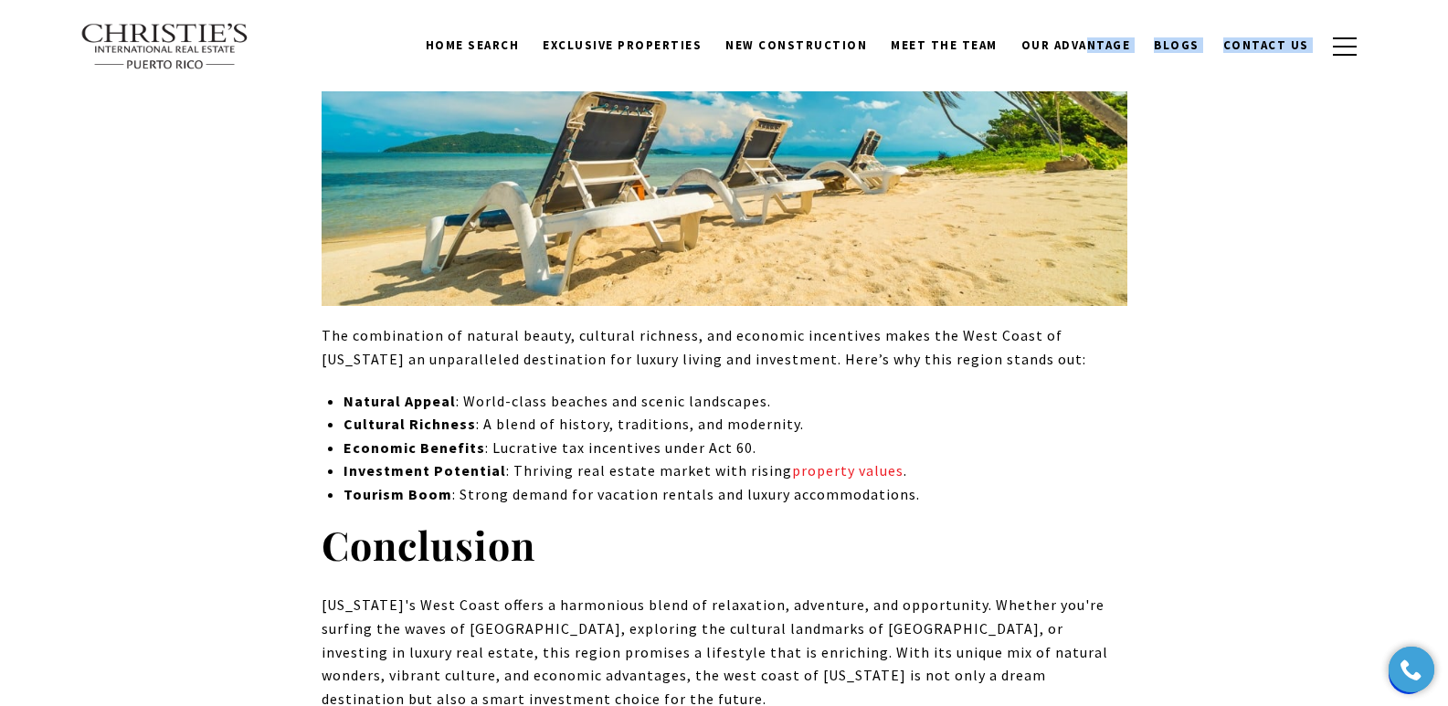
scroll to position [17268, 0]
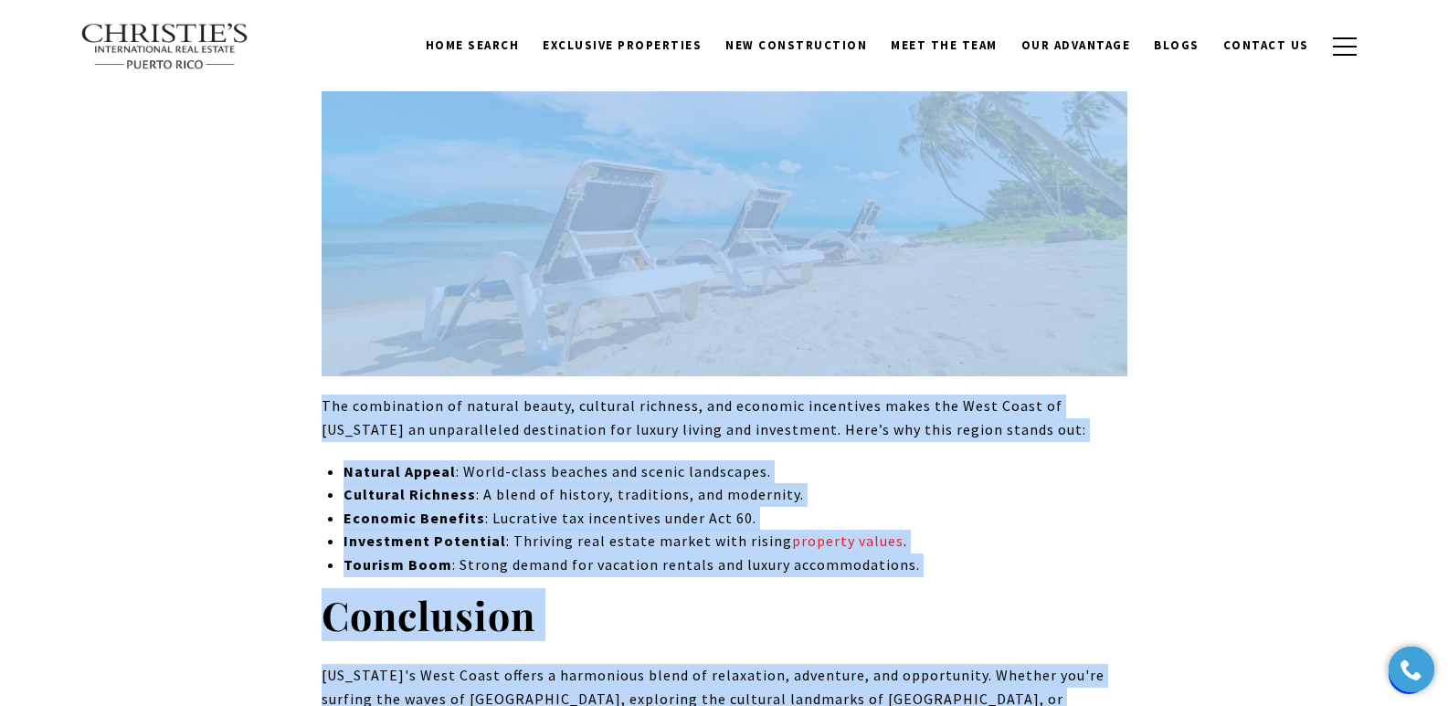
drag, startPoint x: 360, startPoint y: 335, endPoint x: 1038, endPoint y: 443, distance: 686.6
copy body "Loremi Dolo’s Amet Conse: A Elits doe Tempor Incidi utl Etdolorema Ali Enim Adm…"
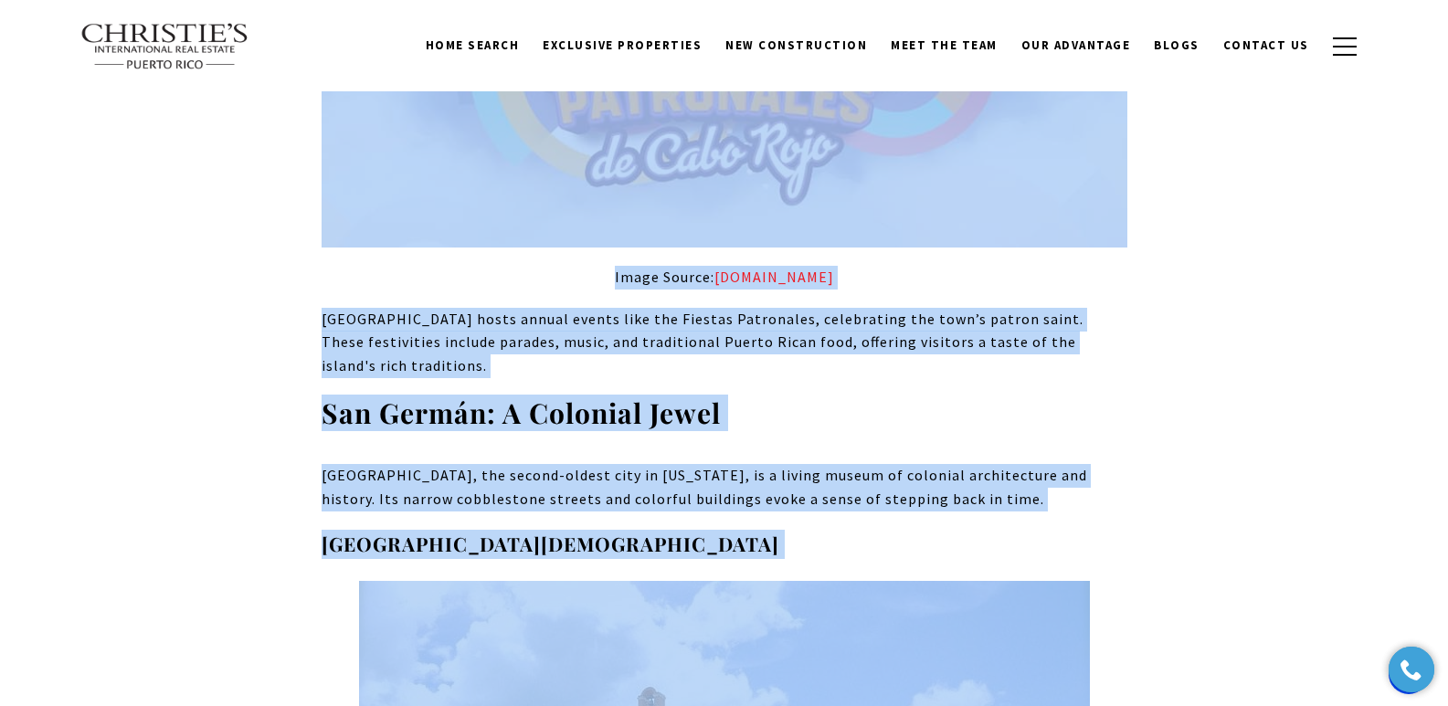
scroll to position [0, 0]
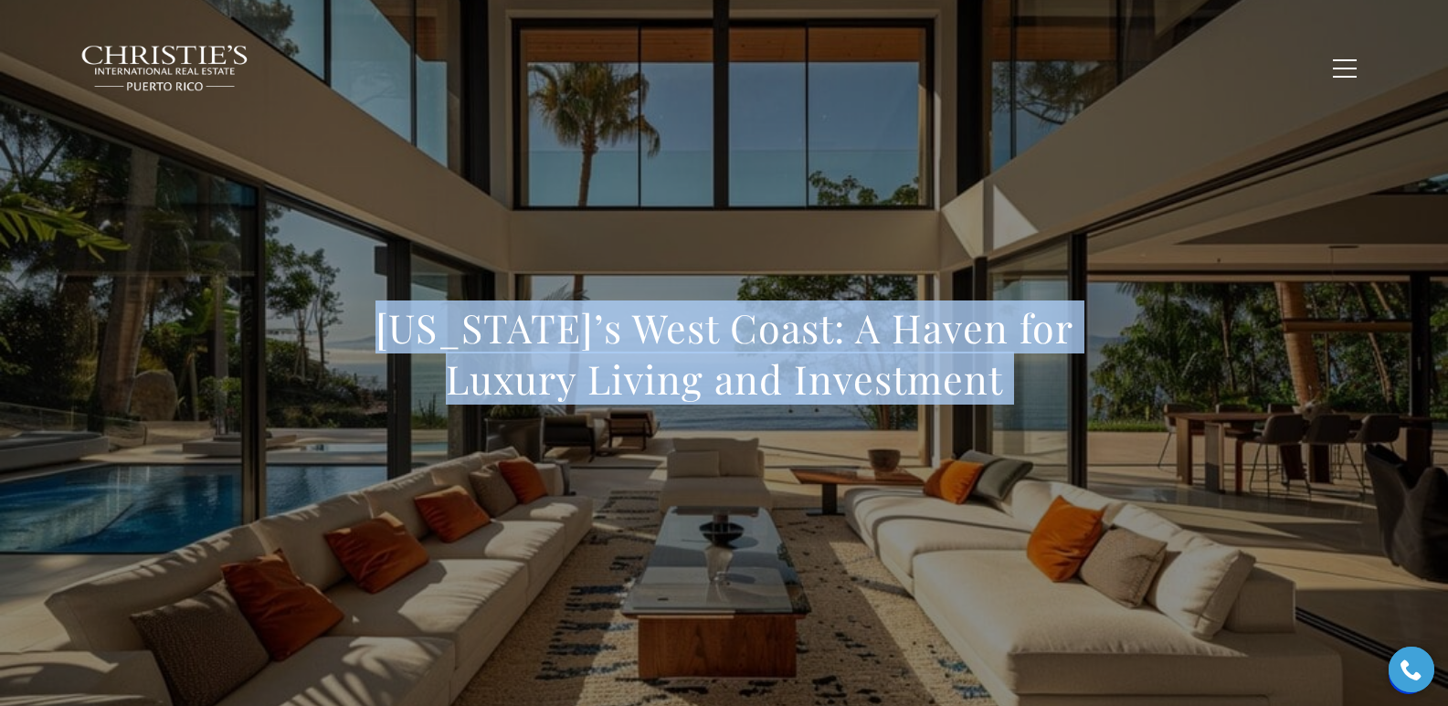
drag, startPoint x: 527, startPoint y: 309, endPoint x: 487, endPoint y: 323, distance: 42.5
click at [527, 307] on h1 "[US_STATE]’s West Coast: A Haven for Luxury Living and Investment" at bounding box center [725, 353] width 806 height 102
click at [372, 342] on h1 "[US_STATE]’s West Coast: A Haven for Luxury Living and Investment" at bounding box center [725, 353] width 806 height 102
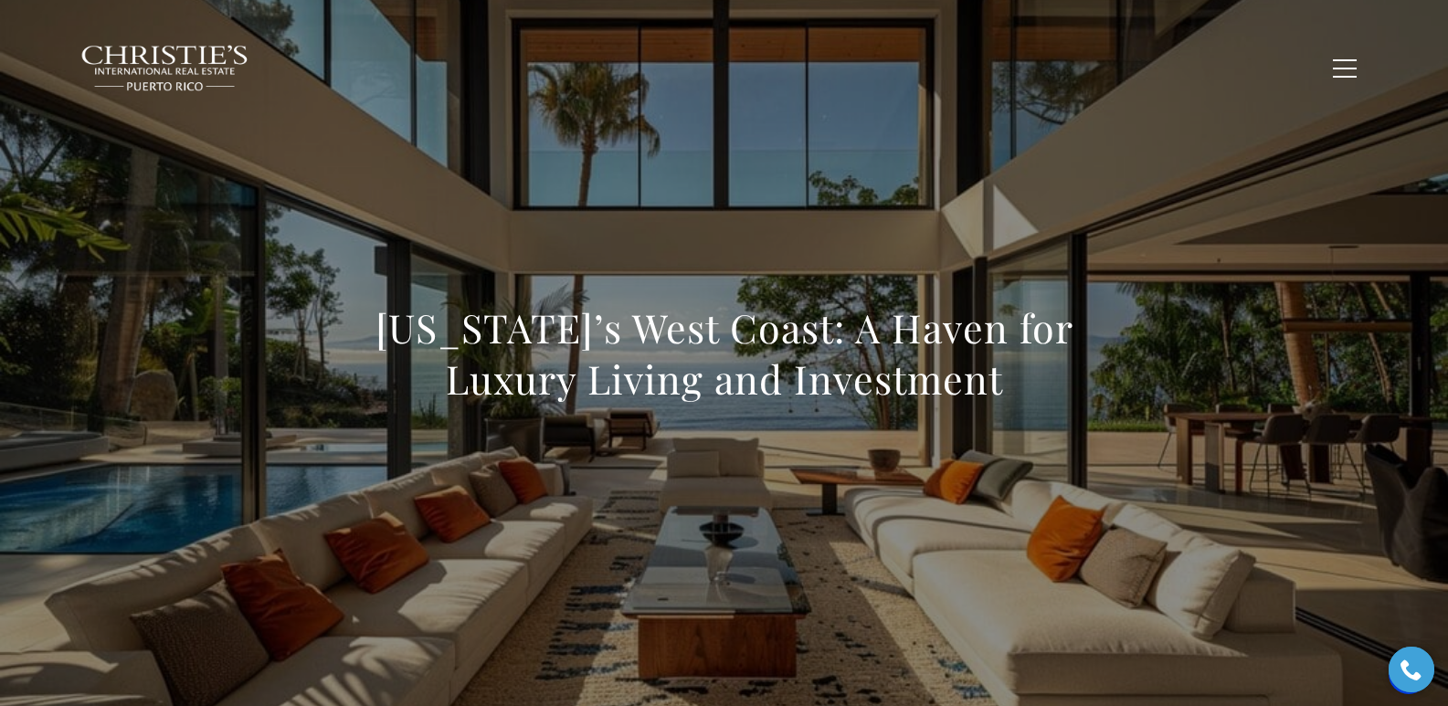
drag, startPoint x: 376, startPoint y: 336, endPoint x: 1017, endPoint y: 395, distance: 644.2
click at [940, 395] on h1 "[US_STATE]’s West Coast: A Haven for Luxury Living and Investment" at bounding box center [725, 353] width 806 height 102
copy h1 "[US_STATE]’s West Coast: A Haven for Luxury Living and Investment"
